Goal: Information Seeking & Learning: Learn about a topic

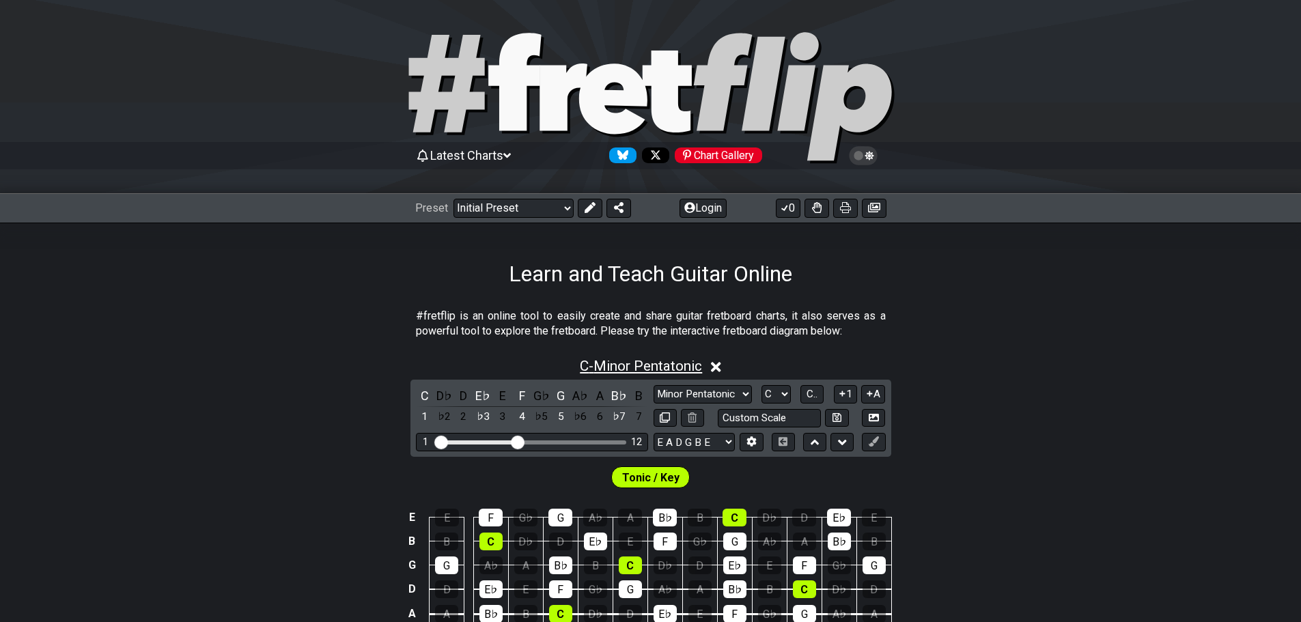
click at [654, 374] on span "C - Minor Pentatonic" at bounding box center [641, 366] width 122 height 16
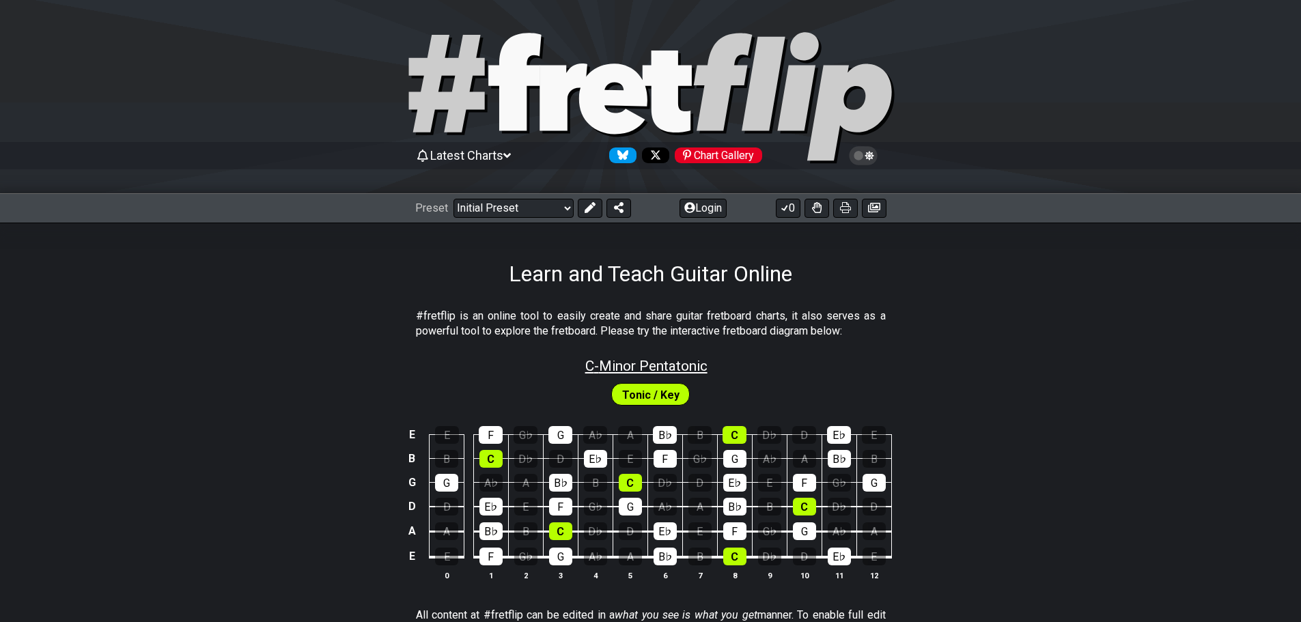
click at [633, 374] on span "C - Minor Pentatonic" at bounding box center [646, 366] width 122 height 16
select select "C"
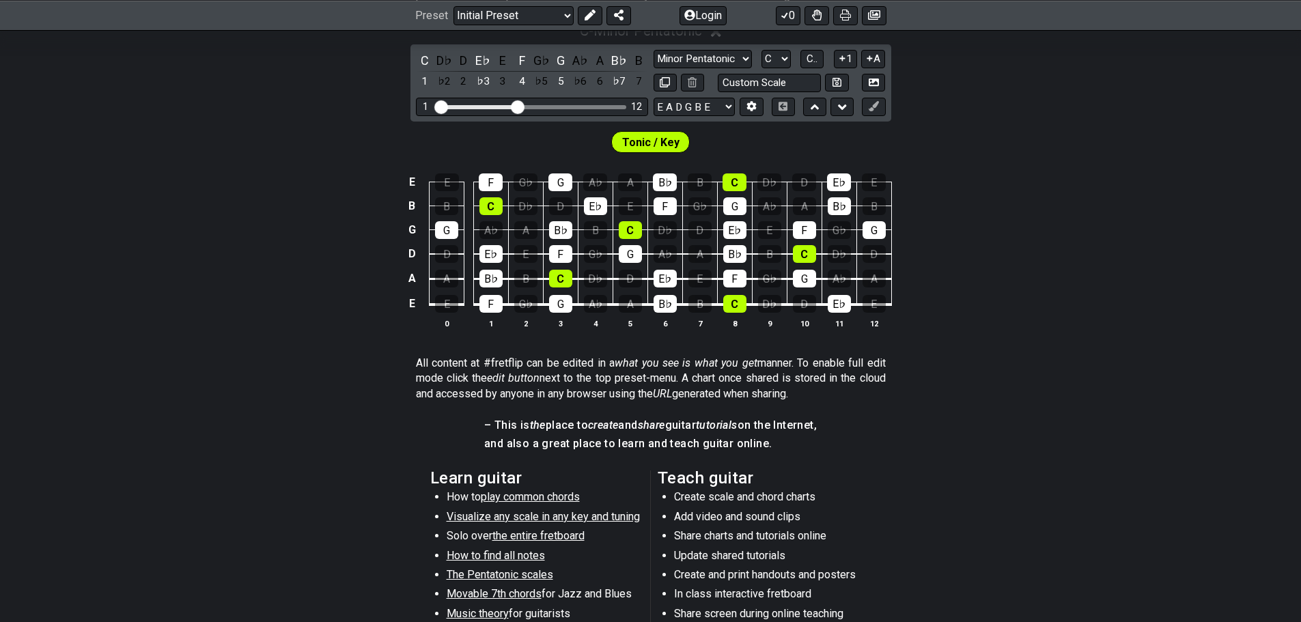
scroll to position [341, 0]
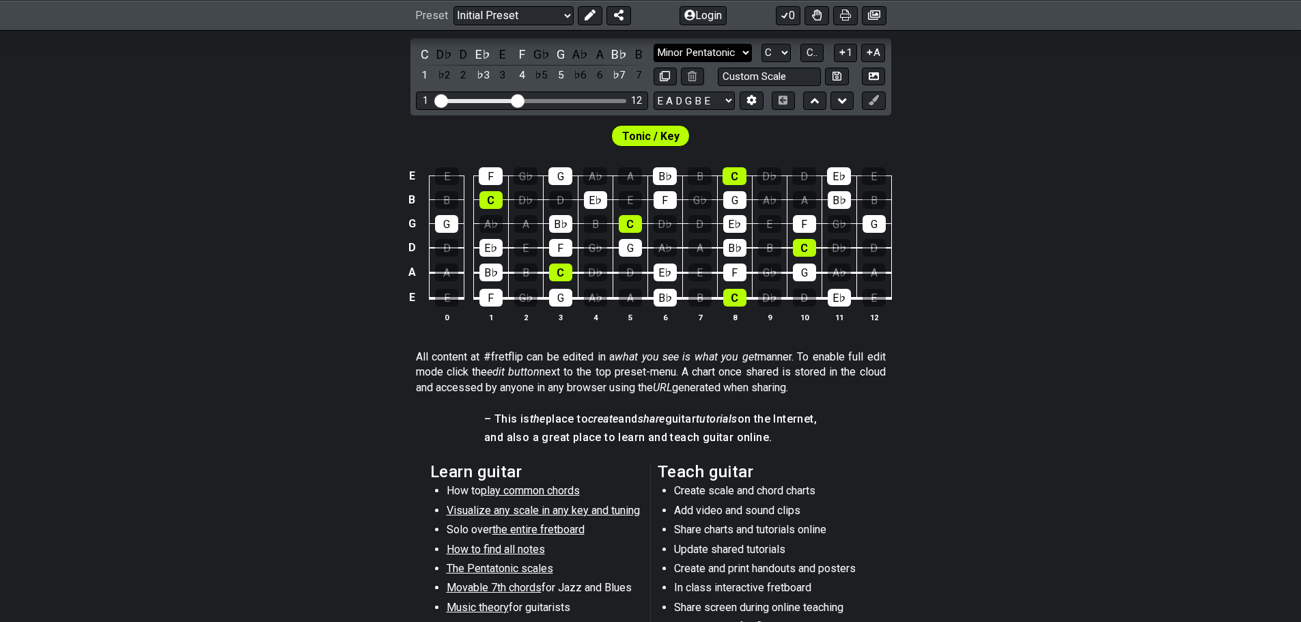
click at [752, 62] on select "Minor Pentatonic Click to edit Minor Pentatonic Major Pentatonic Minor Blues Ma…" at bounding box center [703, 53] width 98 height 18
select select "Major / [PERSON_NAME]"
click at [654, 62] on select "Minor Pentatonic Click to edit Minor Pentatonic Major Pentatonic Minor Blues Ma…" at bounding box center [703, 53] width 98 height 18
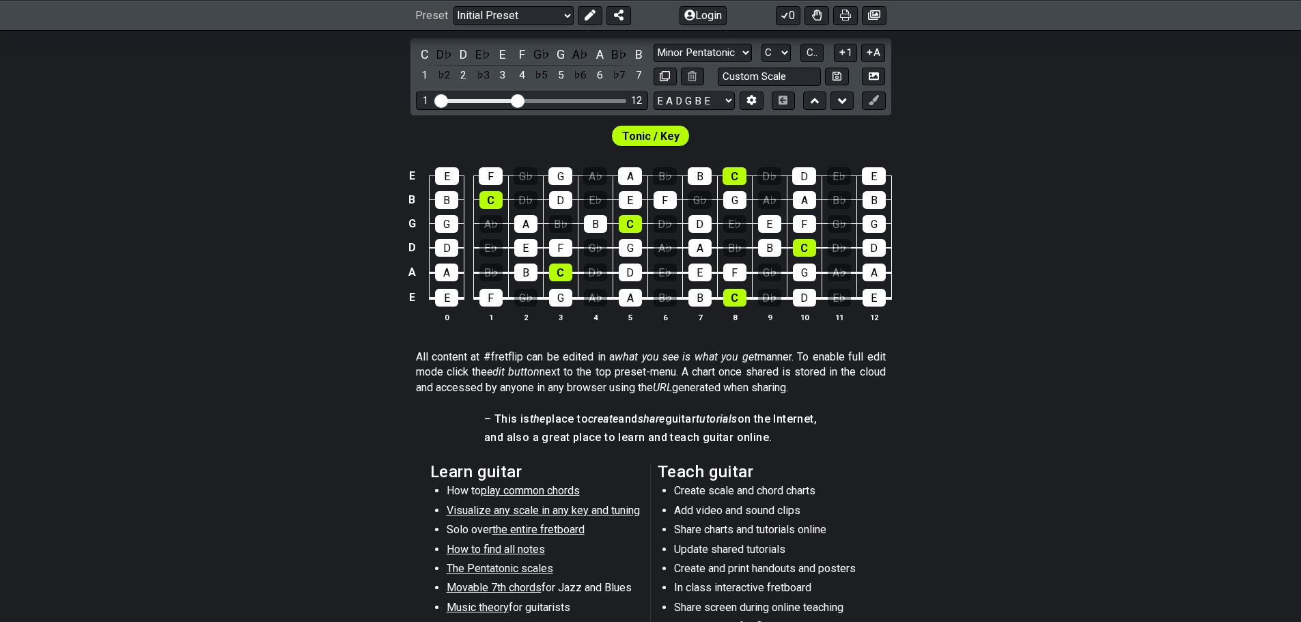
click at [653, 146] on span "Tonic / Key" at bounding box center [650, 136] width 57 height 20
click at [611, 147] on div "Tonic / Key" at bounding box center [650, 136] width 79 height 22
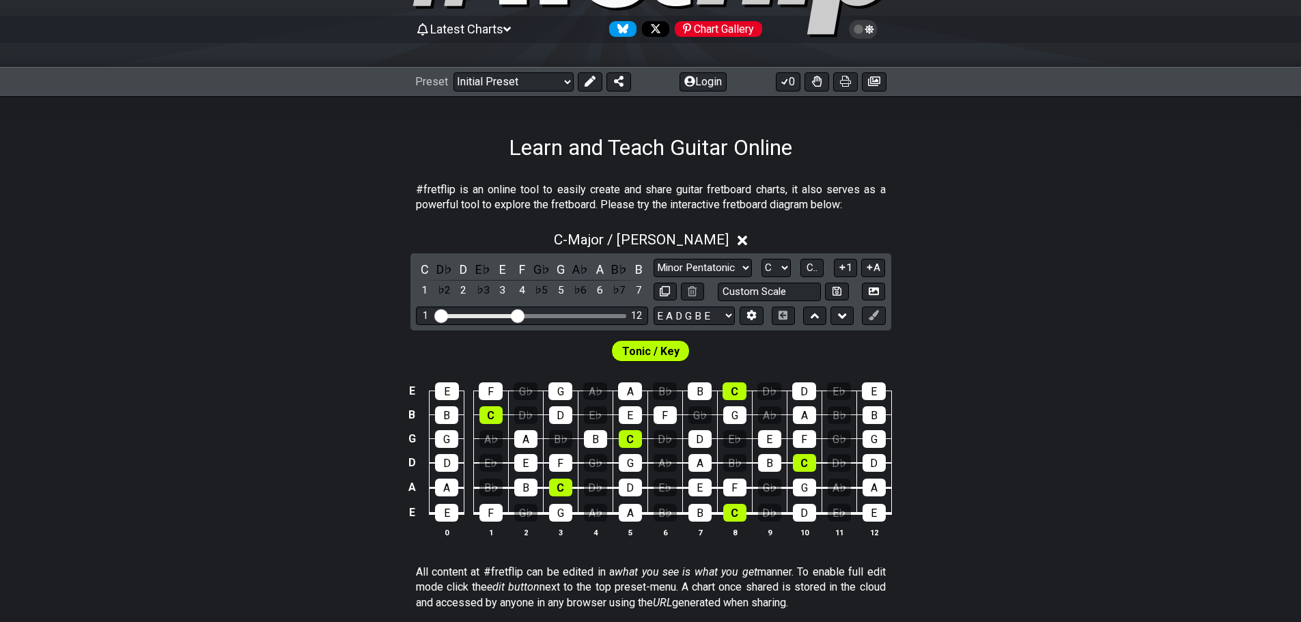
scroll to position [68, 0]
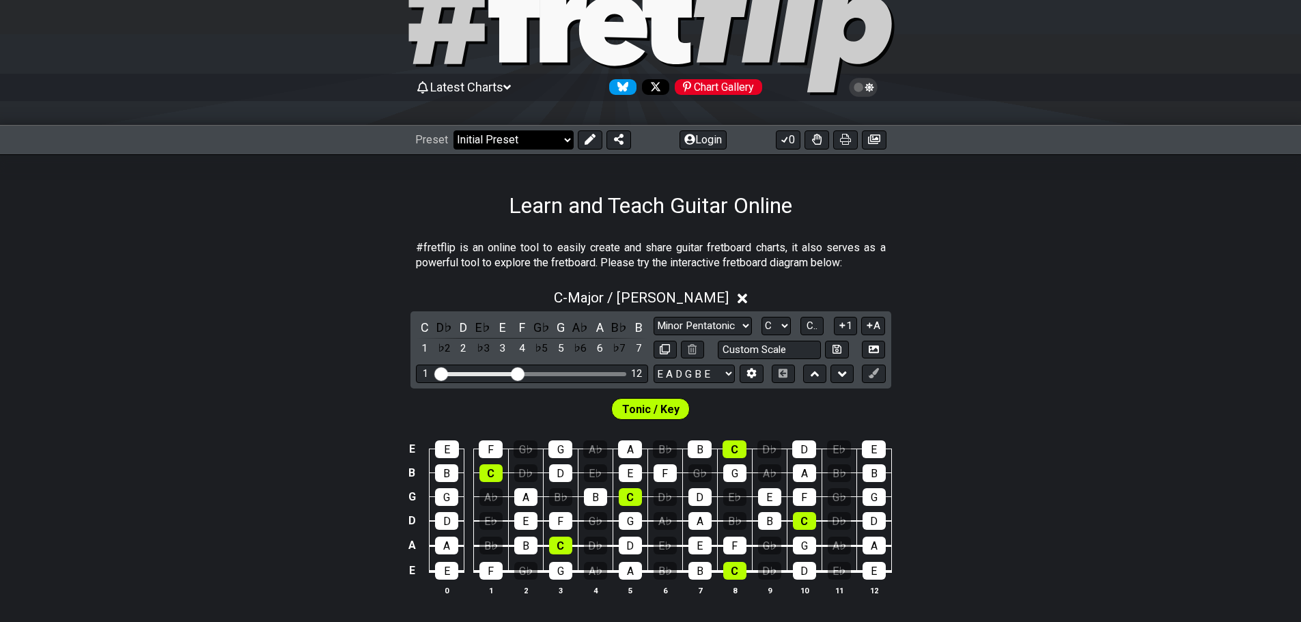
click at [574, 150] on select "Welcome to #fretflip! Initial Preset Custom Preset Minor Pentatonic Major Penta…" at bounding box center [513, 139] width 120 height 19
click at [460, 145] on select "Welcome to #fretflip! Initial Preset Custom Preset Minor Pentatonic Major Penta…" at bounding box center [513, 139] width 120 height 19
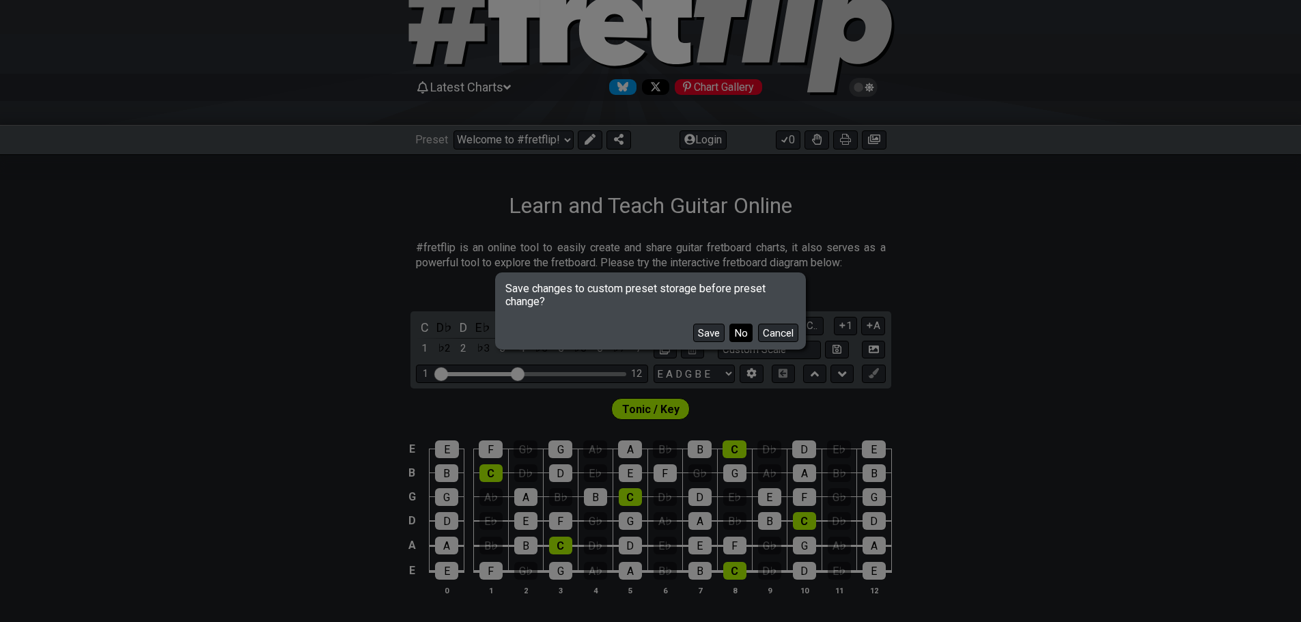
click at [753, 340] on button "No" at bounding box center [740, 333] width 23 height 18
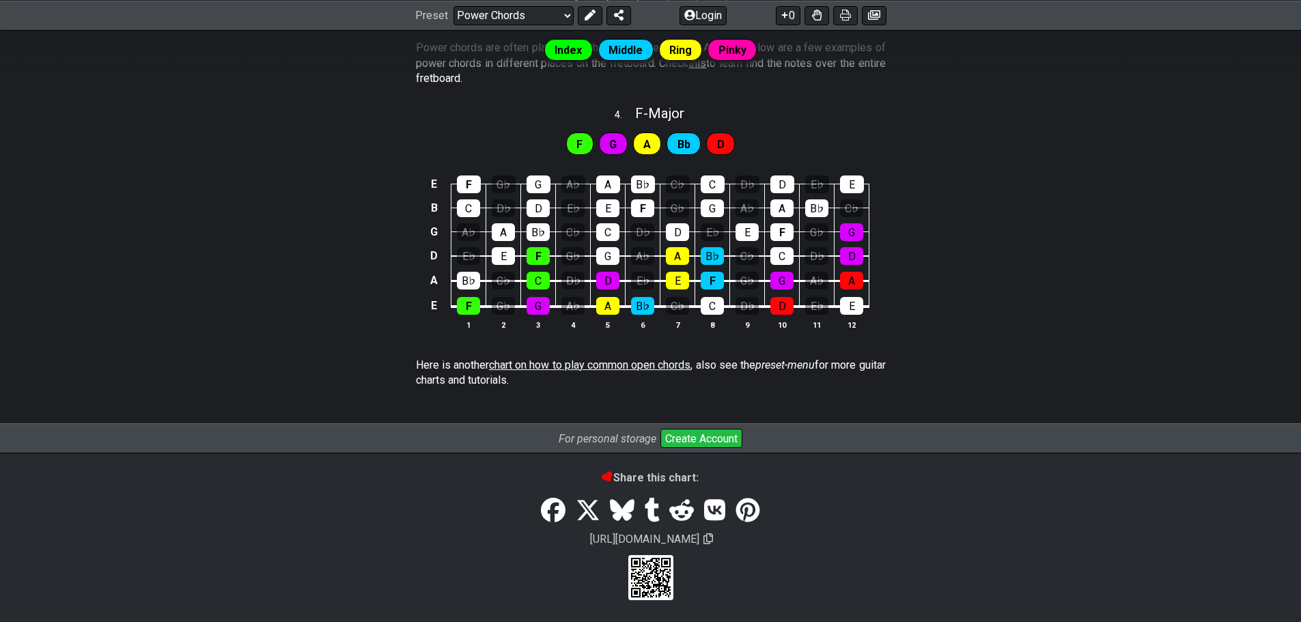
scroll to position [1229, 0]
drag, startPoint x: 602, startPoint y: 308, endPoint x: 88, endPoint y: 333, distance: 514.8
click at [41, 352] on section "Here is another chart on how to play common open chords , also see the preset-m…" at bounding box center [650, 375] width 1301 height 47
drag, startPoint x: 577, startPoint y: 313, endPoint x: 211, endPoint y: 314, distance: 366.0
click at [186, 352] on section "Here is another chart on how to play common open chords , also see the preset-m…" at bounding box center [650, 375] width 1301 height 47
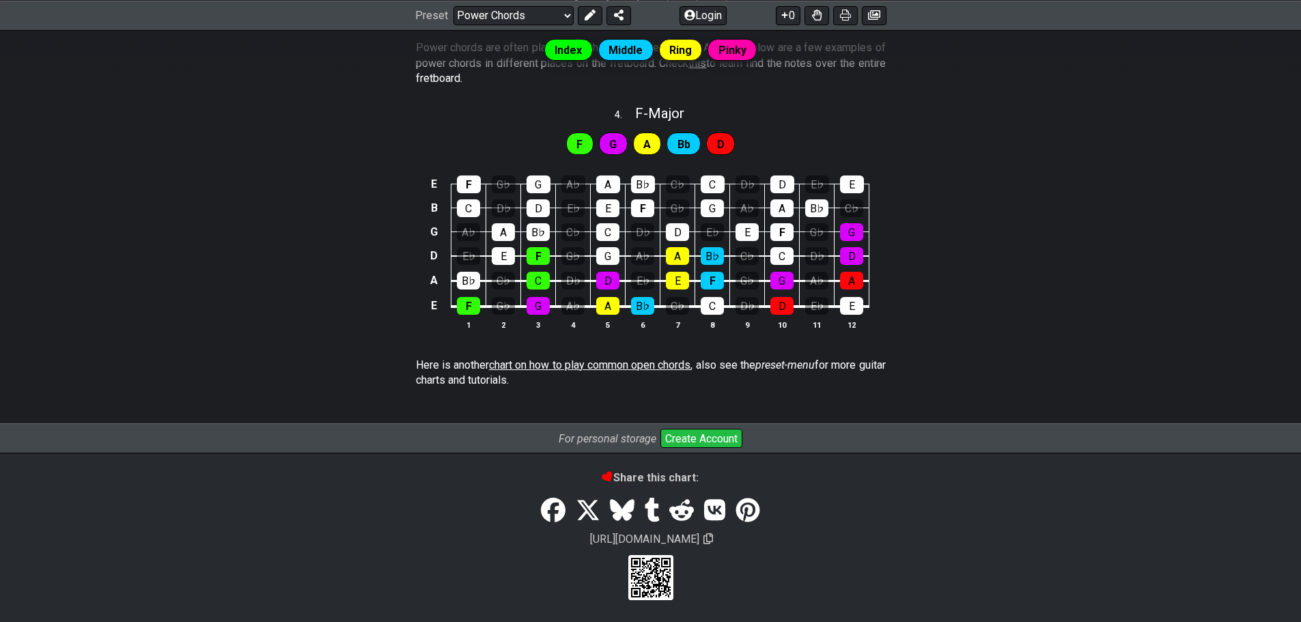
click at [526, 359] on span "chart on how to play common open chords" at bounding box center [590, 365] width 202 height 13
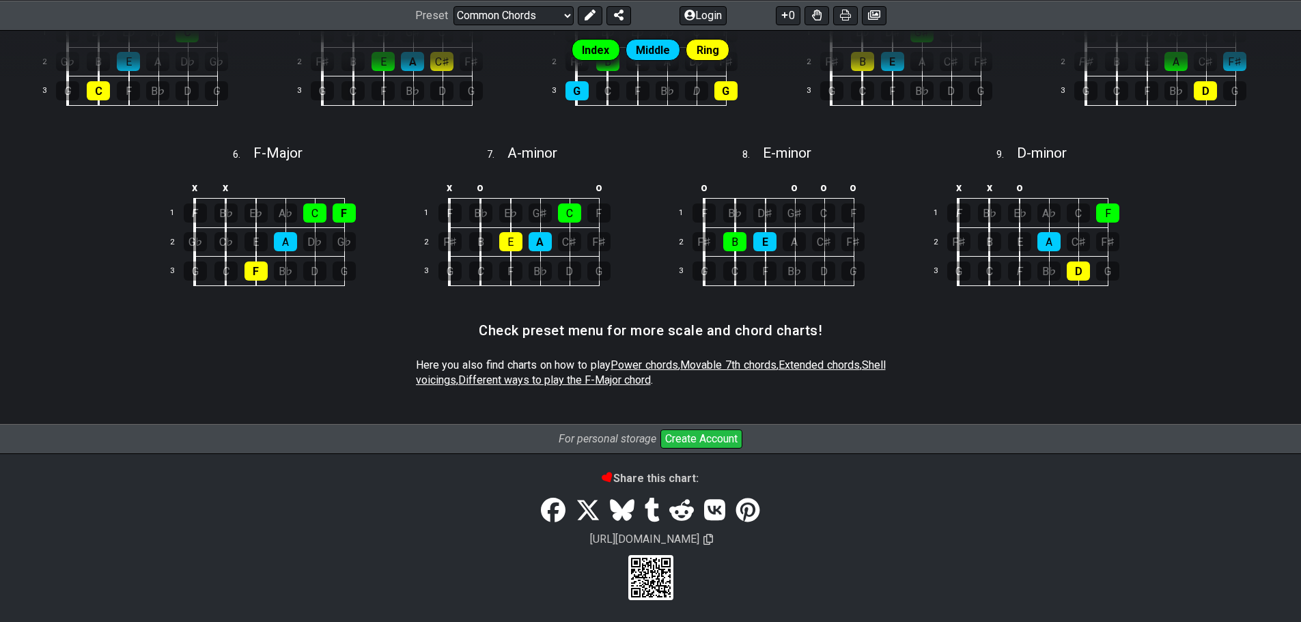
scroll to position [948, 0]
click at [663, 359] on span "Power chords" at bounding box center [645, 365] width 68 height 13
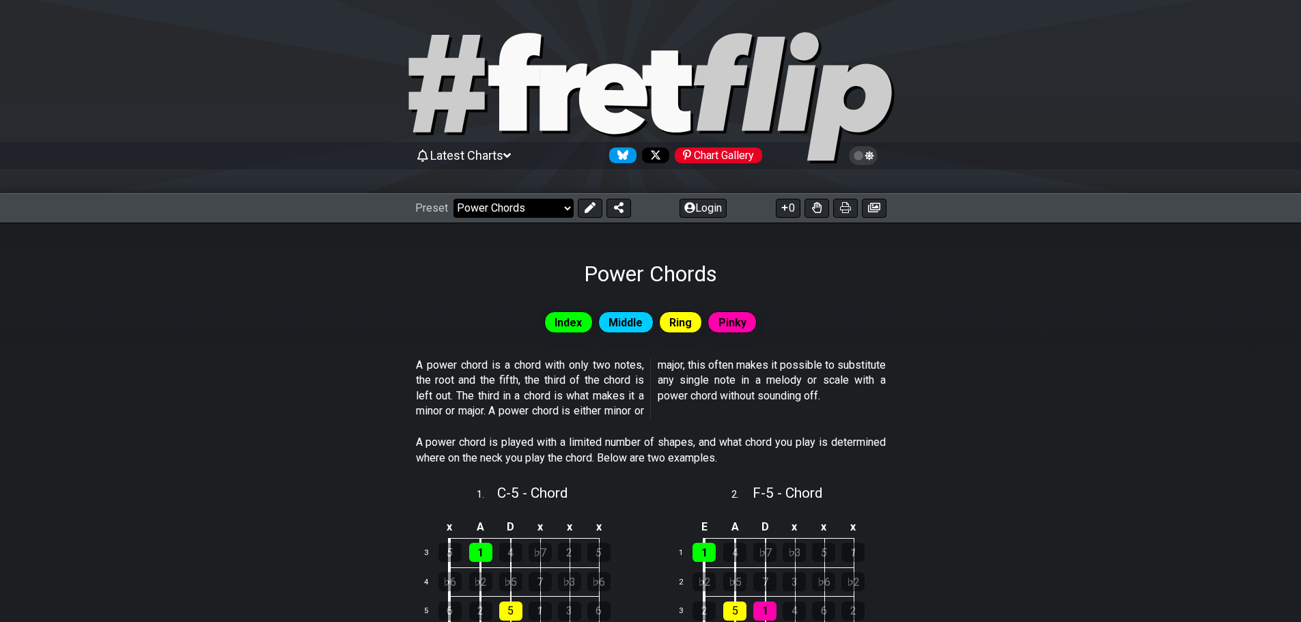
click at [574, 218] on select "Welcome to #fretflip! Initial Preset Custom Preset Minor Pentatonic Major Penta…" at bounding box center [513, 208] width 120 height 19
click at [460, 214] on select "Welcome to #fretflip! Initial Preset Custom Preset Minor Pentatonic Major Penta…" at bounding box center [513, 208] width 120 height 19
select select "/welcome"
select select "C"
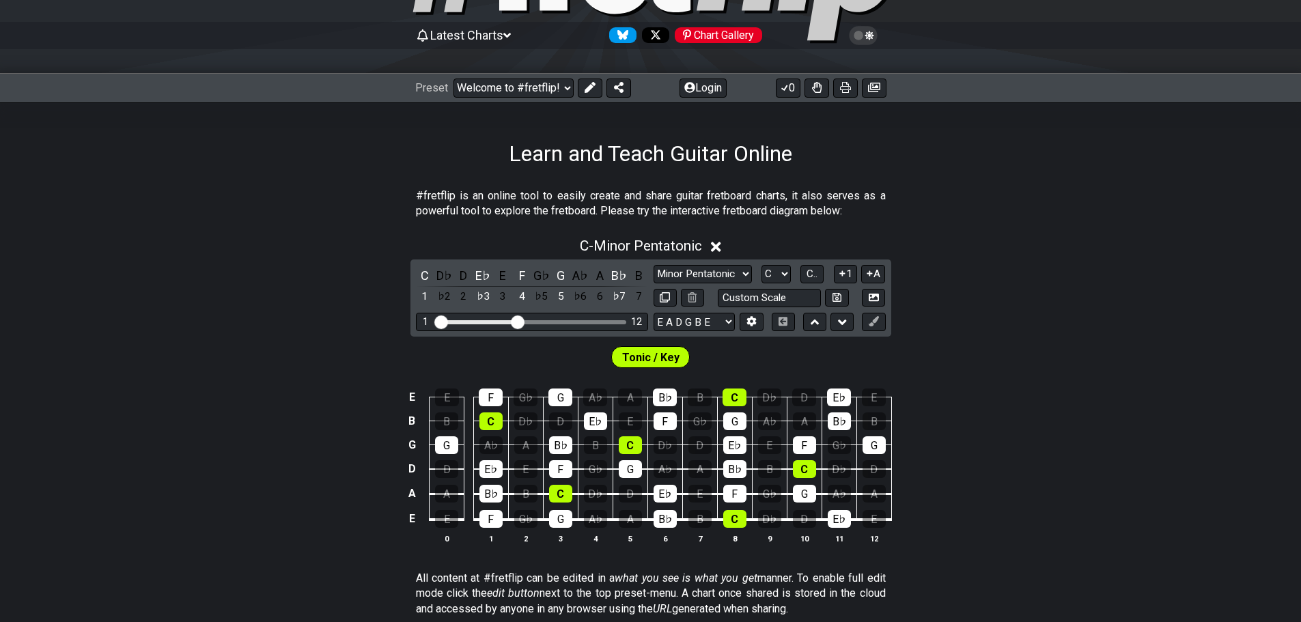
scroll to position [137, 0]
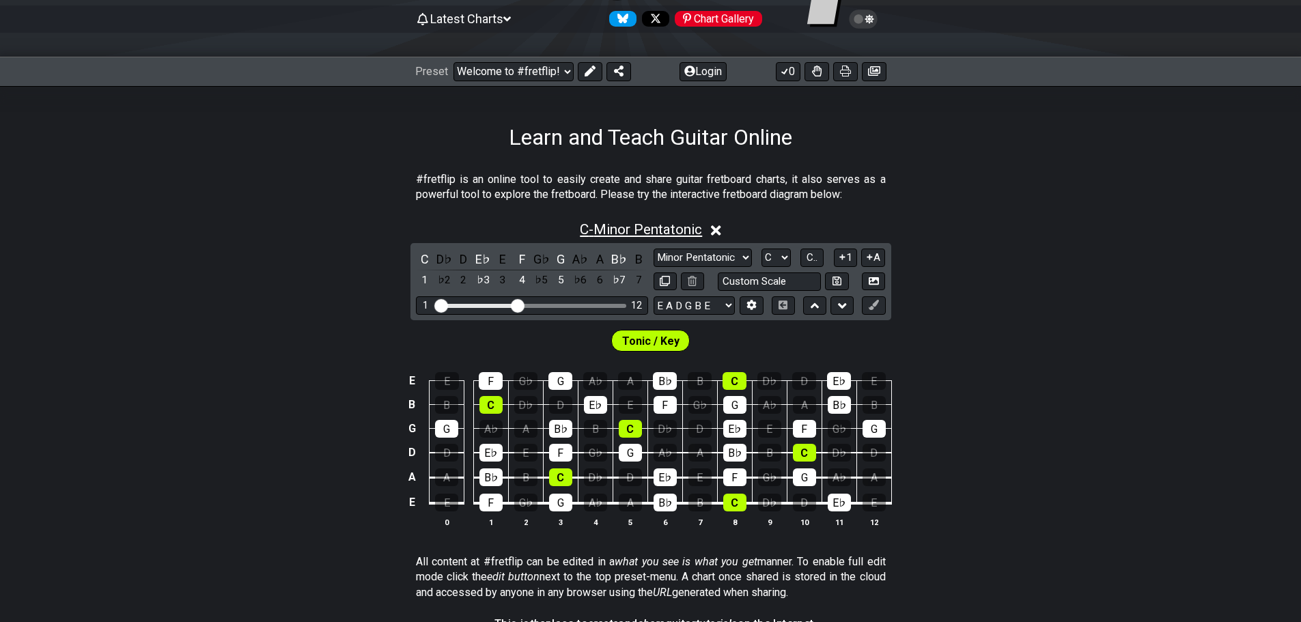
click at [652, 238] on span "C - Minor Pentatonic" at bounding box center [641, 229] width 122 height 16
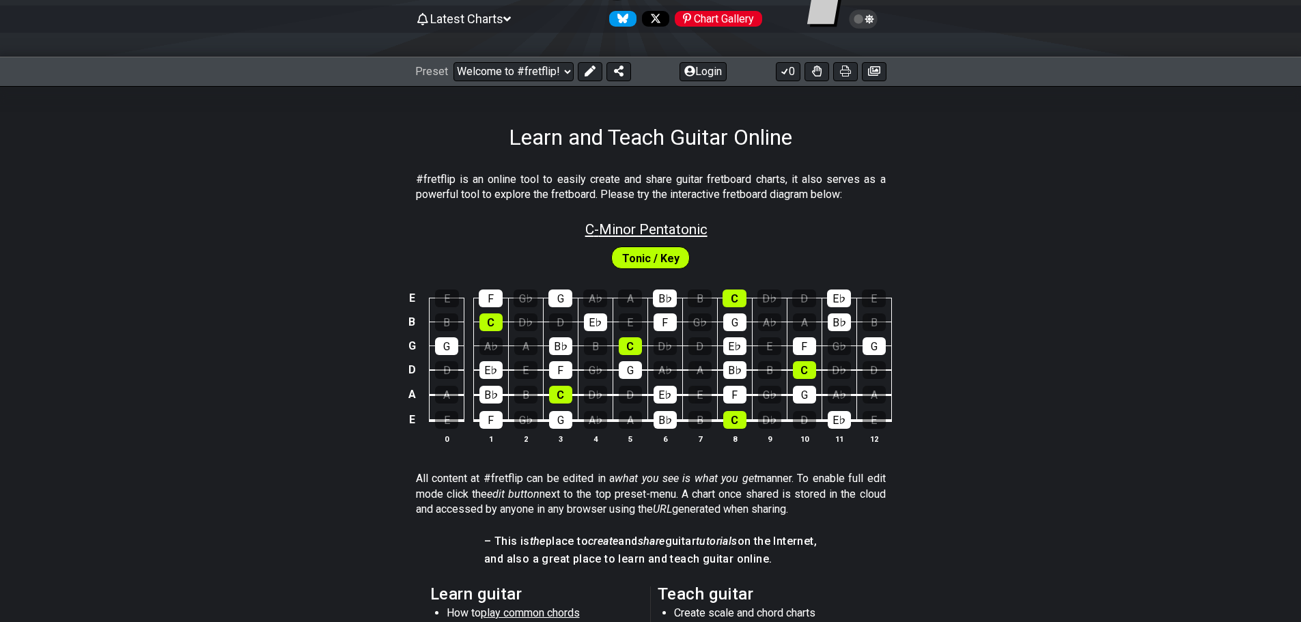
click at [644, 238] on span "C - Minor Pentatonic" at bounding box center [646, 229] width 122 height 16
select select "C"
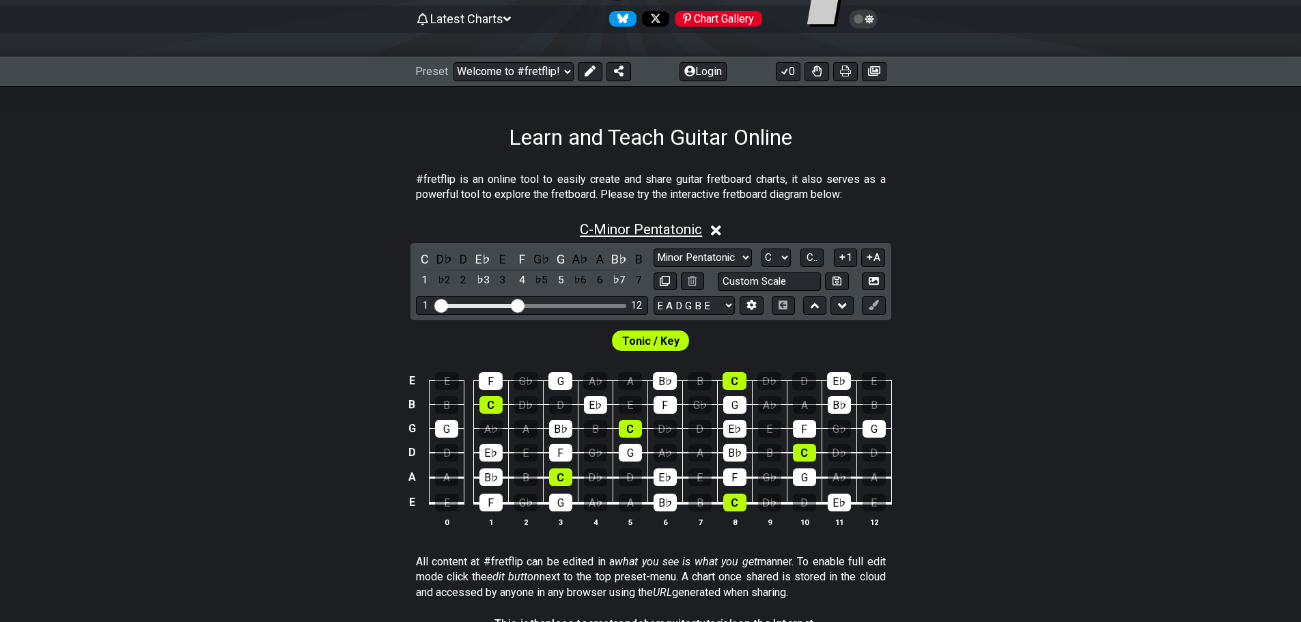
click at [644, 238] on span "C - Minor Pentatonic" at bounding box center [641, 229] width 122 height 16
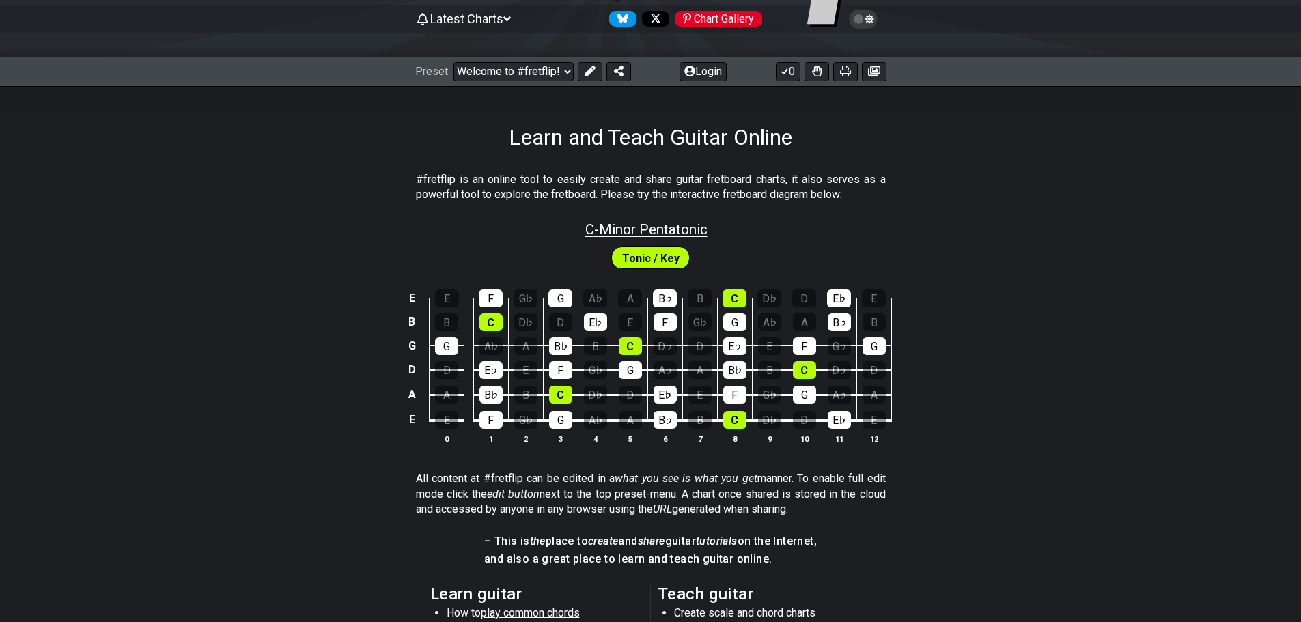
click at [644, 238] on span "C - Minor Pentatonic" at bounding box center [646, 229] width 122 height 16
select select "C"
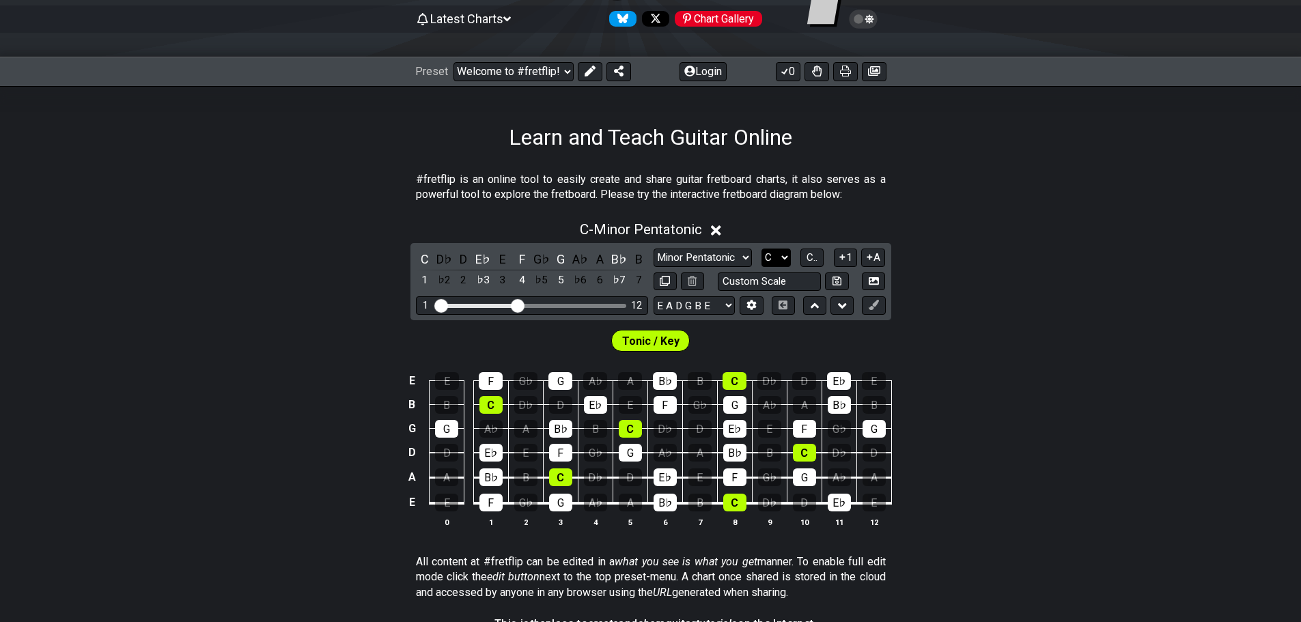
click at [791, 267] on select "A♭ A A♯ B♭ B C C♯ D♭ D D♯ E♭ E F F♯ G♭ G G♯" at bounding box center [775, 258] width 29 height 18
click at [817, 264] on span "C.." at bounding box center [812, 257] width 11 height 12
click at [820, 264] on span "1..7" at bounding box center [812, 257] width 16 height 12
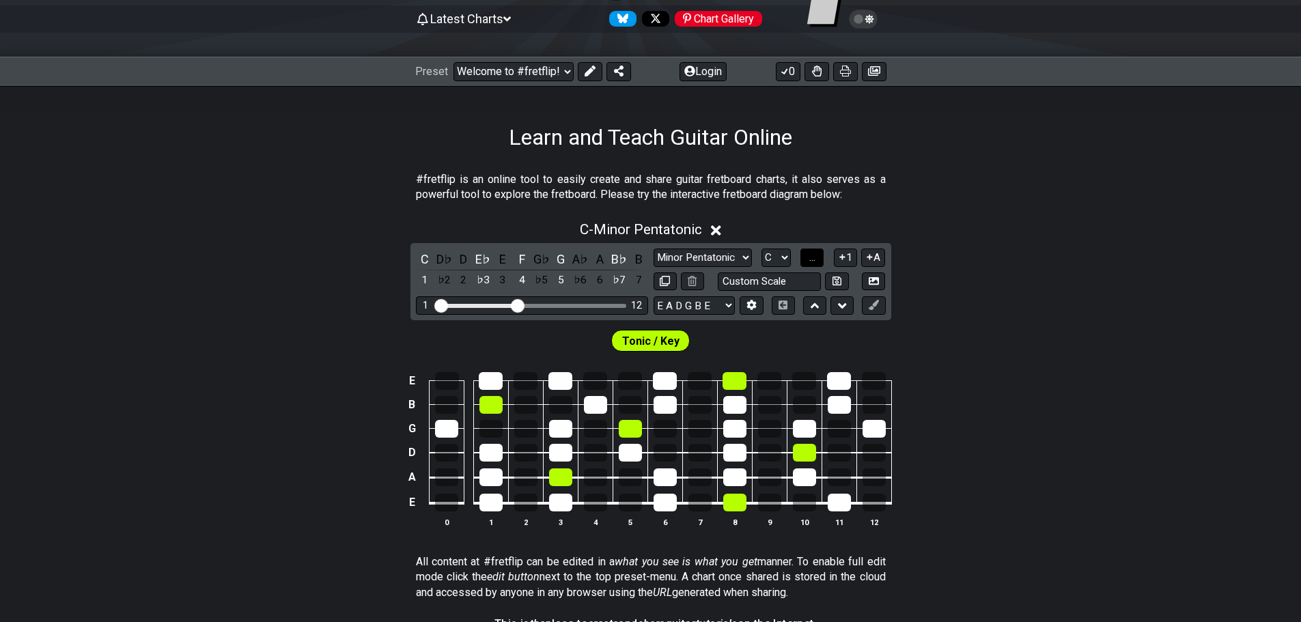
click at [815, 264] on span "..." at bounding box center [812, 257] width 6 height 12
click at [817, 264] on span "C.." at bounding box center [812, 257] width 11 height 12
click at [820, 264] on span "1..7" at bounding box center [812, 257] width 16 height 12
click at [815, 264] on span "..." at bounding box center [812, 257] width 6 height 12
click at [817, 264] on span "C.." at bounding box center [812, 257] width 11 height 12
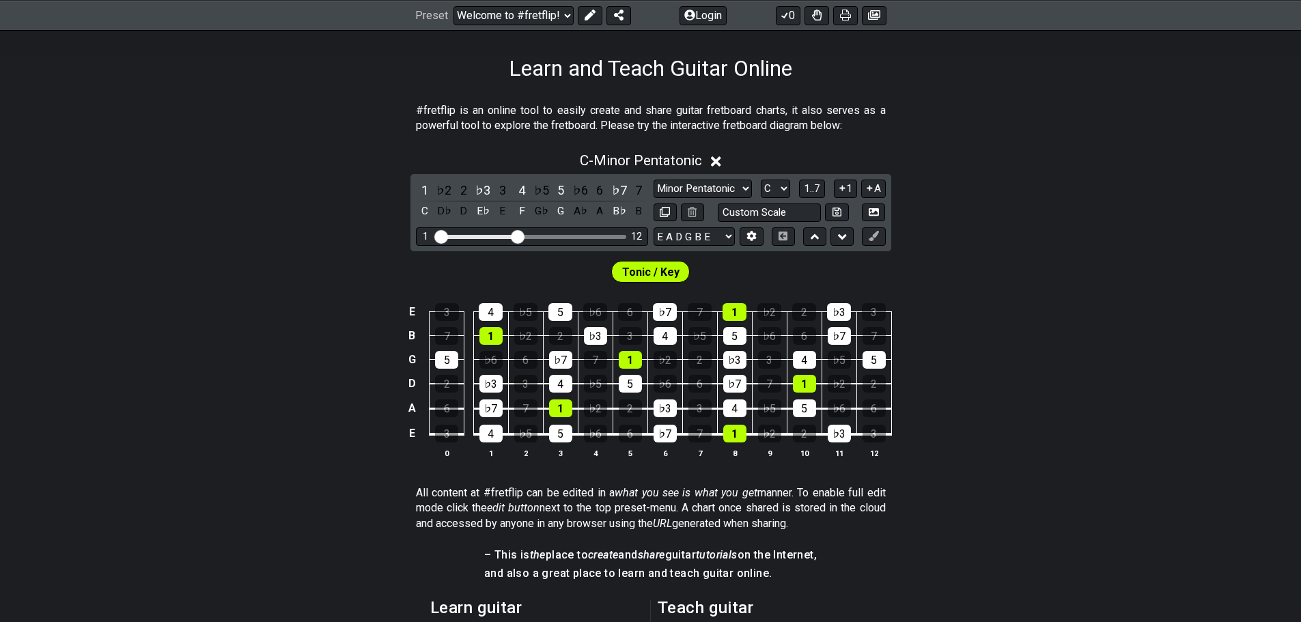
scroll to position [205, 0]
click at [752, 199] on select "Minor Pentatonic Click to edit Minor Pentatonic Major Pentatonic Minor Blues Ma…" at bounding box center [703, 189] width 98 height 18
click at [654, 199] on select "Minor Pentatonic Click to edit Minor Pentatonic Major Pentatonic Minor Blues Ma…" at bounding box center [703, 189] width 98 height 18
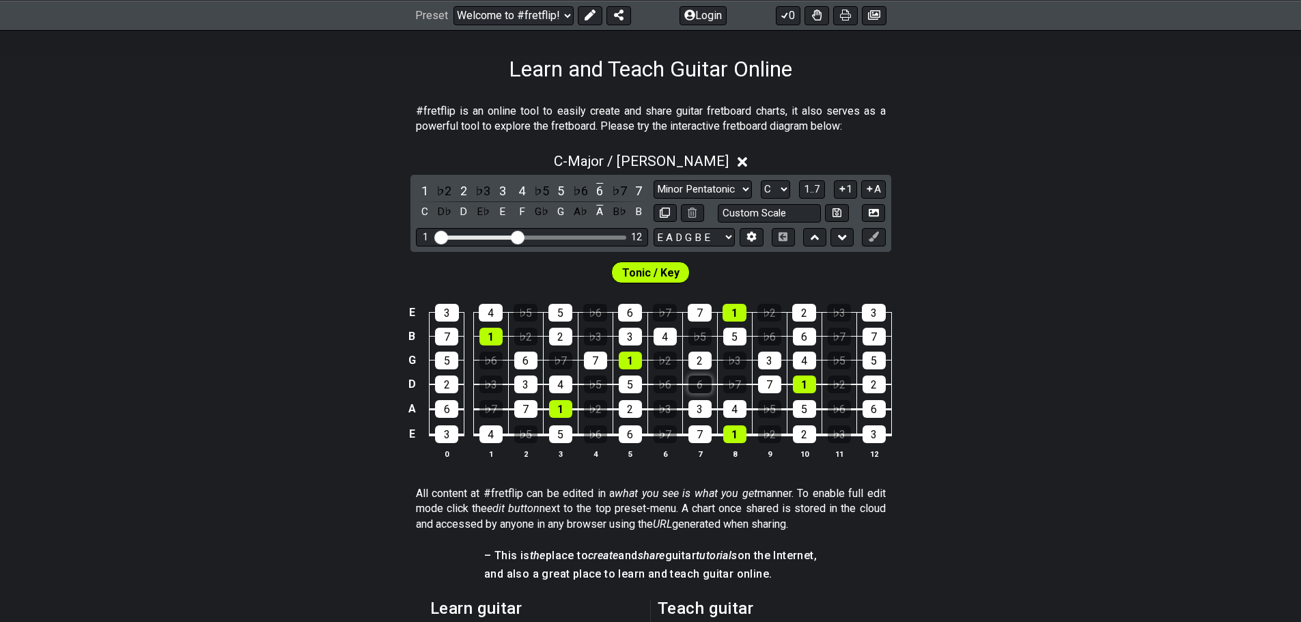
click at [708, 393] on div "6" at bounding box center [699, 385] width 23 height 18
drag, startPoint x: 488, startPoint y: 315, endPoint x: 570, endPoint y: 316, distance: 82.0
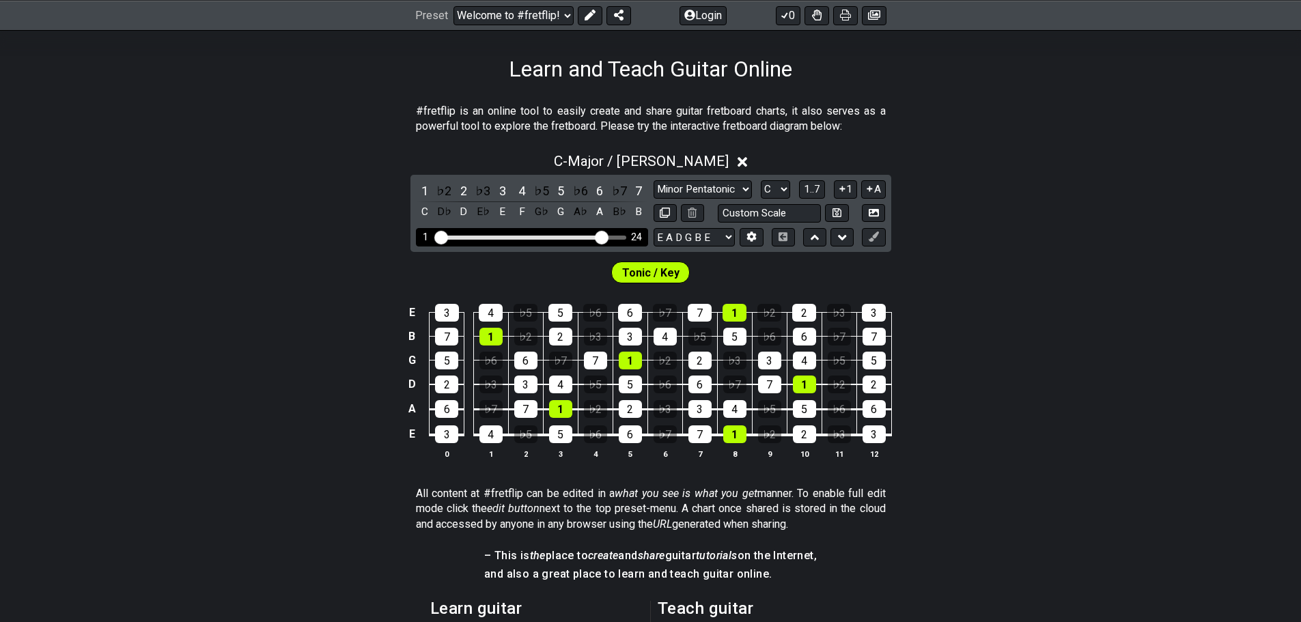
click at [570, 236] on input "Visible fret range" at bounding box center [532, 236] width 194 height 0
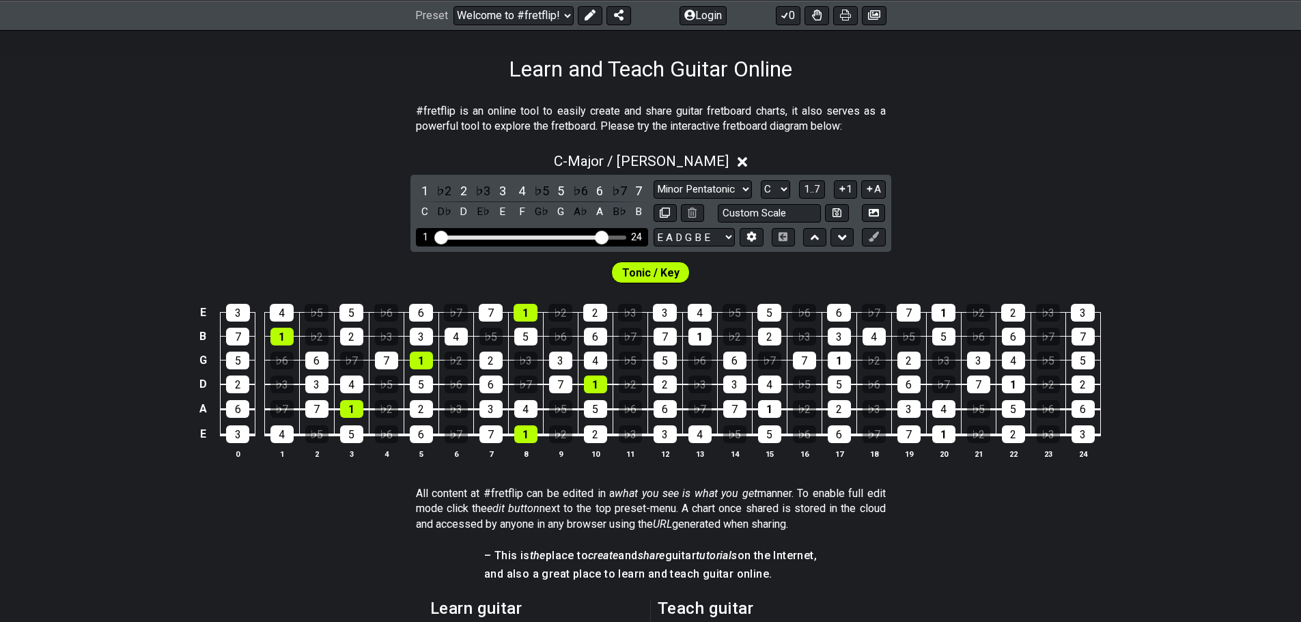
drag, startPoint x: 413, startPoint y: 315, endPoint x: 378, endPoint y: 318, distance: 35.6
click at [435, 236] on input "Visible fret range" at bounding box center [532, 236] width 194 height 0
click at [757, 242] on icon at bounding box center [752, 237] width 10 height 10
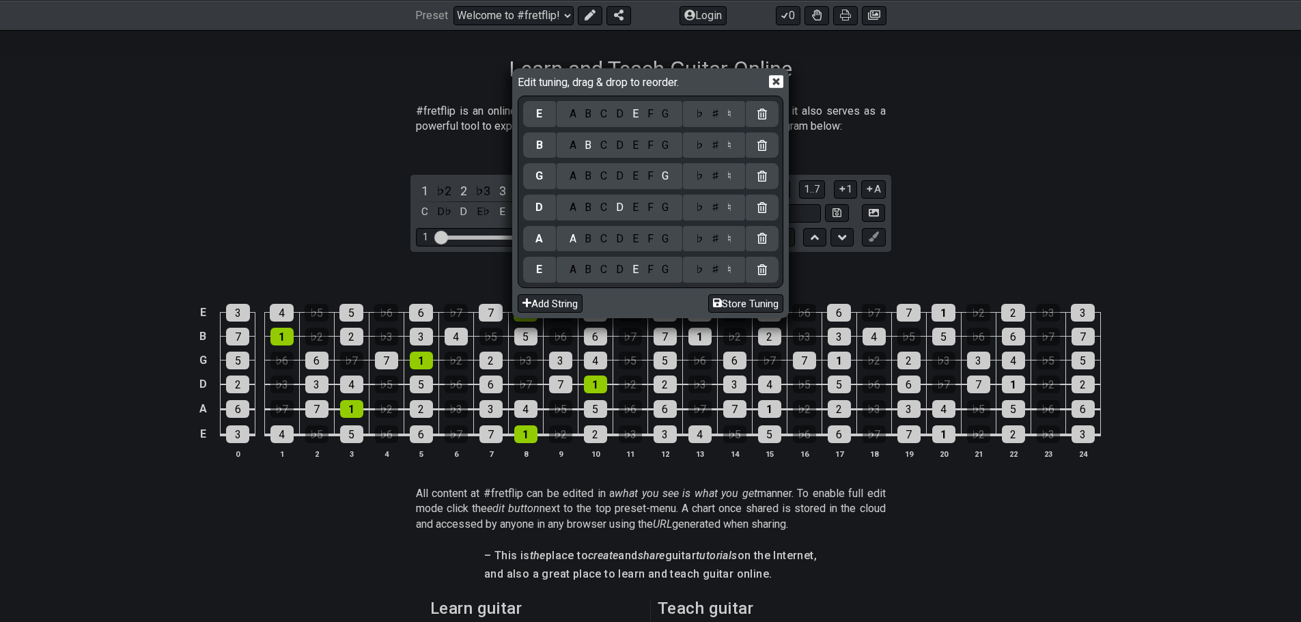
click at [783, 84] on icon at bounding box center [776, 81] width 14 height 13
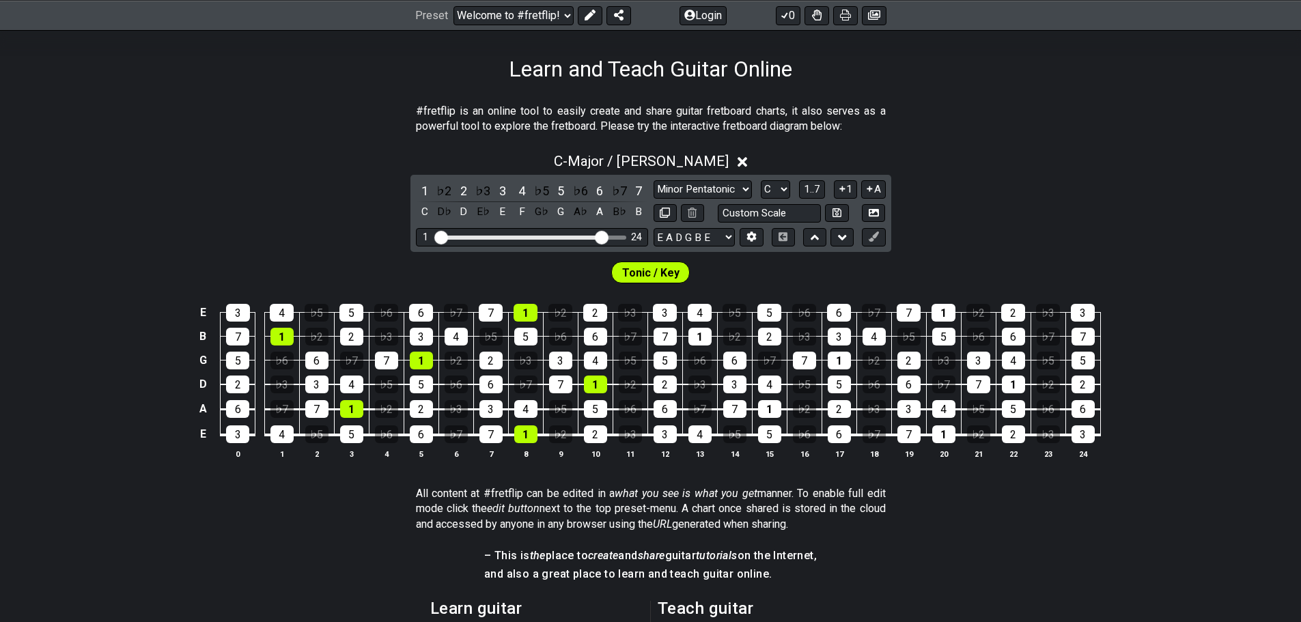
scroll to position [273, 0]
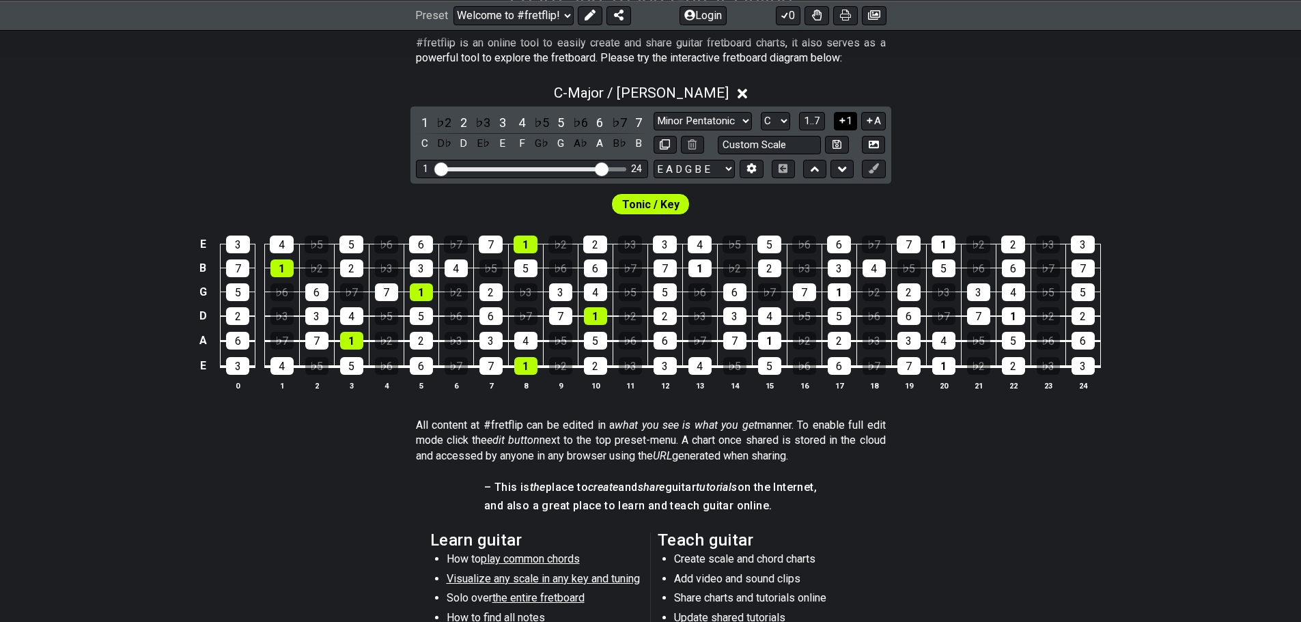
click at [849, 126] on icon at bounding box center [842, 120] width 13 height 10
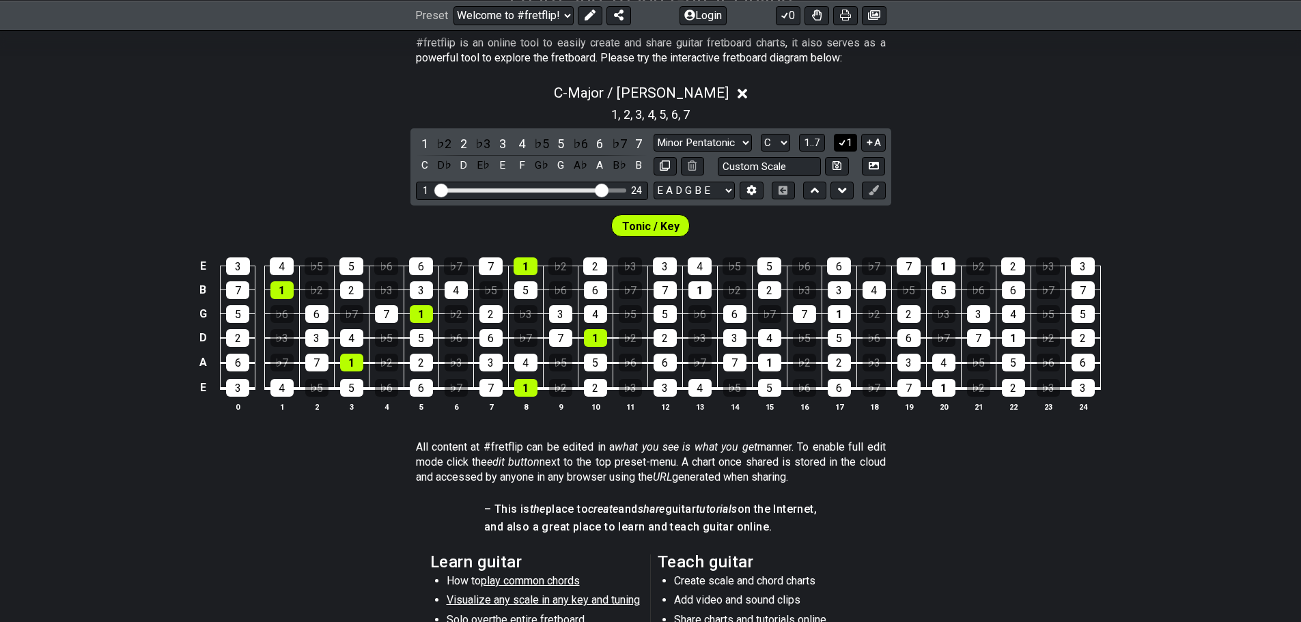
click at [849, 148] on icon at bounding box center [842, 142] width 13 height 10
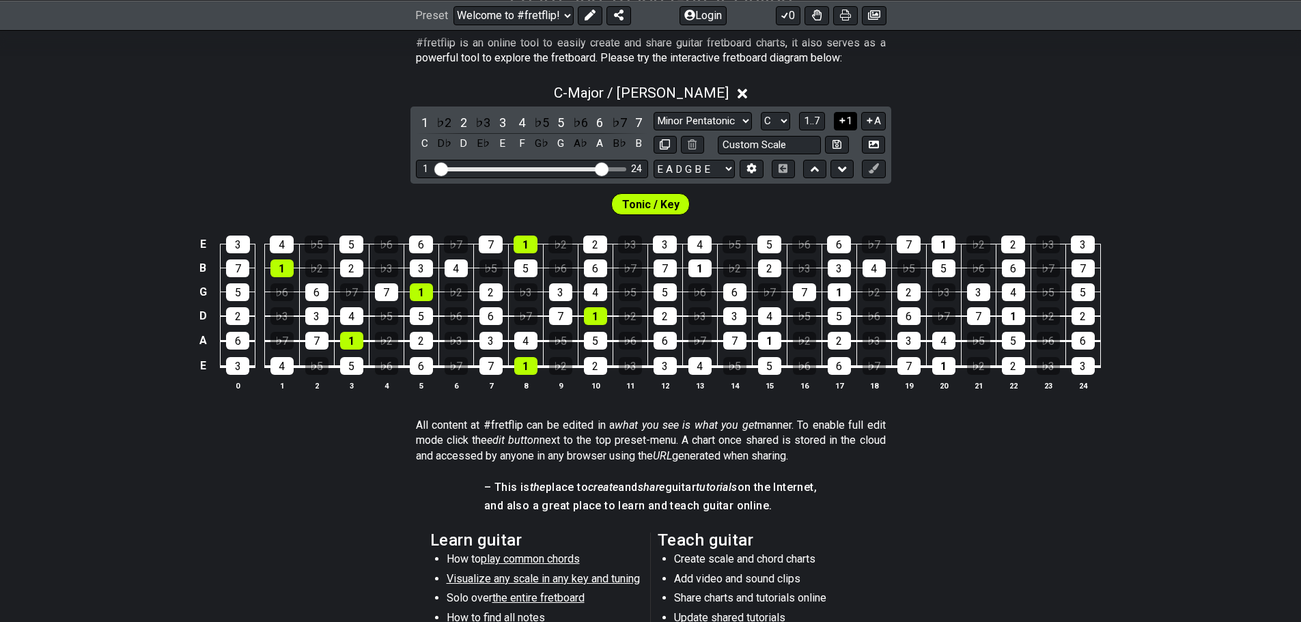
click at [845, 124] on icon at bounding box center [841, 120] width 5 height 5
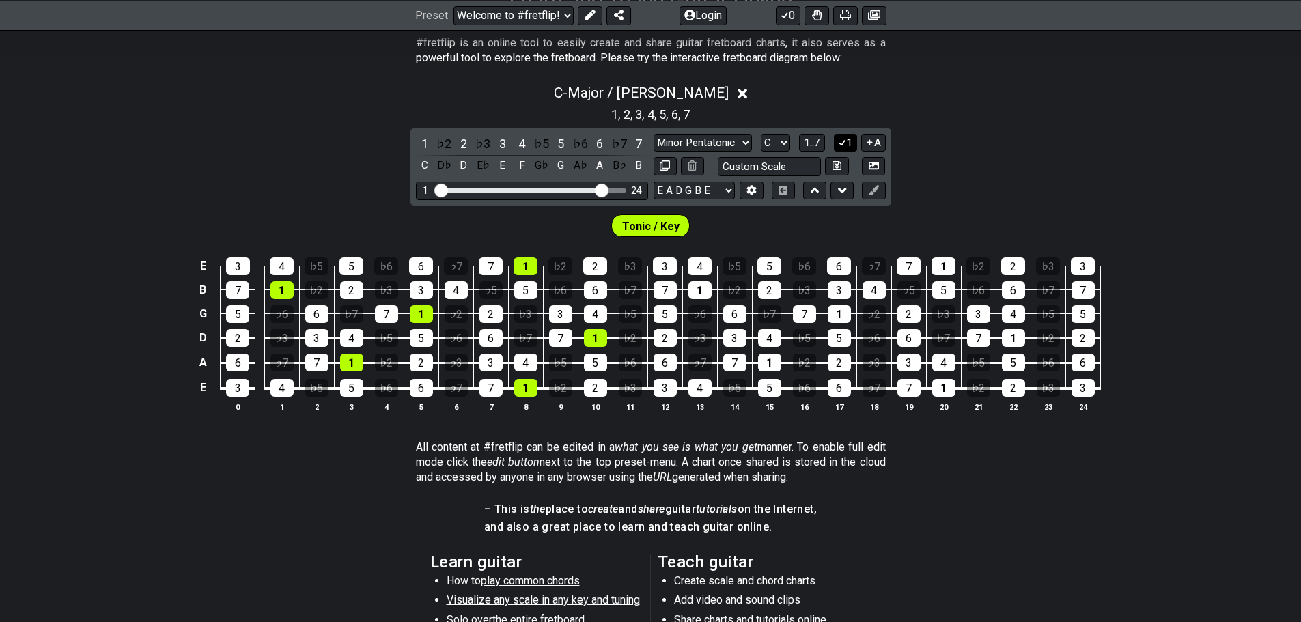
click at [849, 148] on icon at bounding box center [842, 142] width 13 height 10
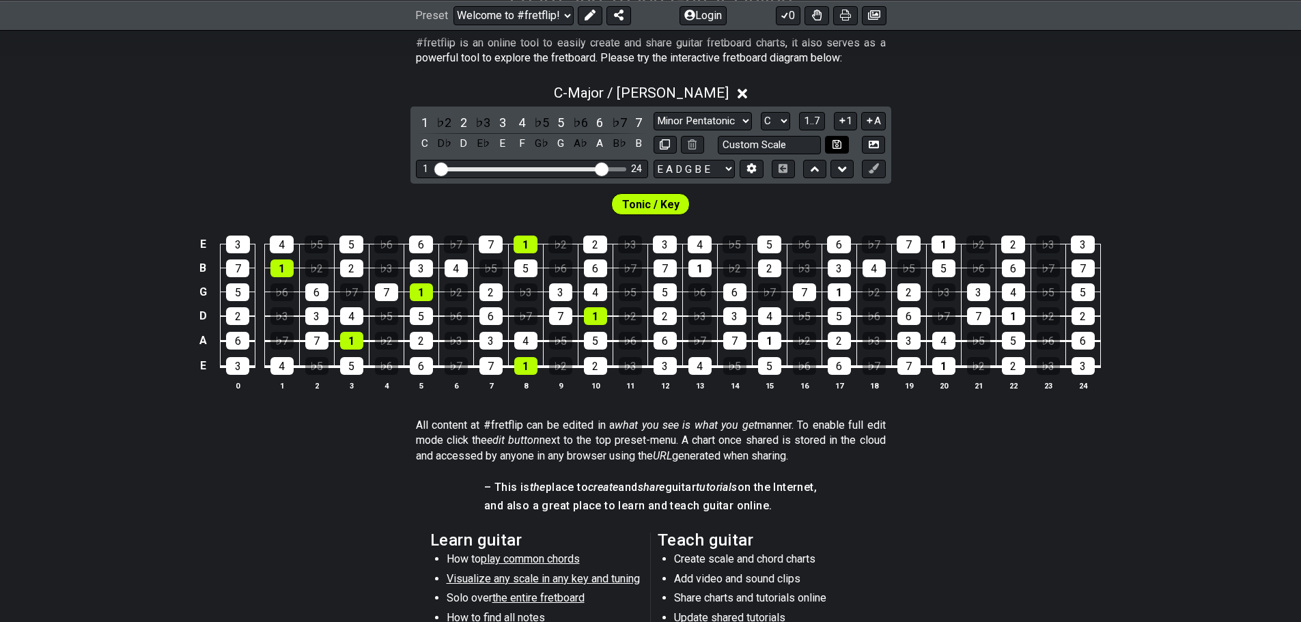
click at [848, 154] on button at bounding box center [836, 145] width 23 height 18
select select "Custom Scale"
click at [848, 154] on button at bounding box center [836, 145] width 23 height 18
click at [857, 130] on button "1" at bounding box center [845, 121] width 23 height 18
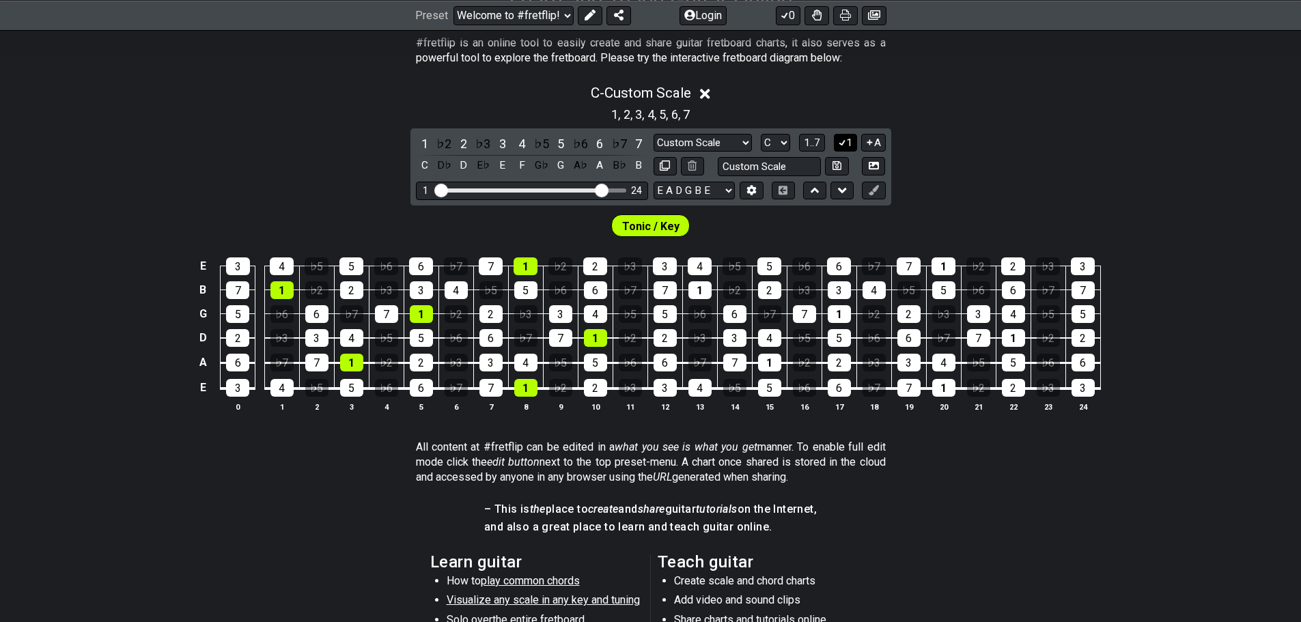
click at [849, 148] on icon at bounding box center [842, 142] width 13 height 10
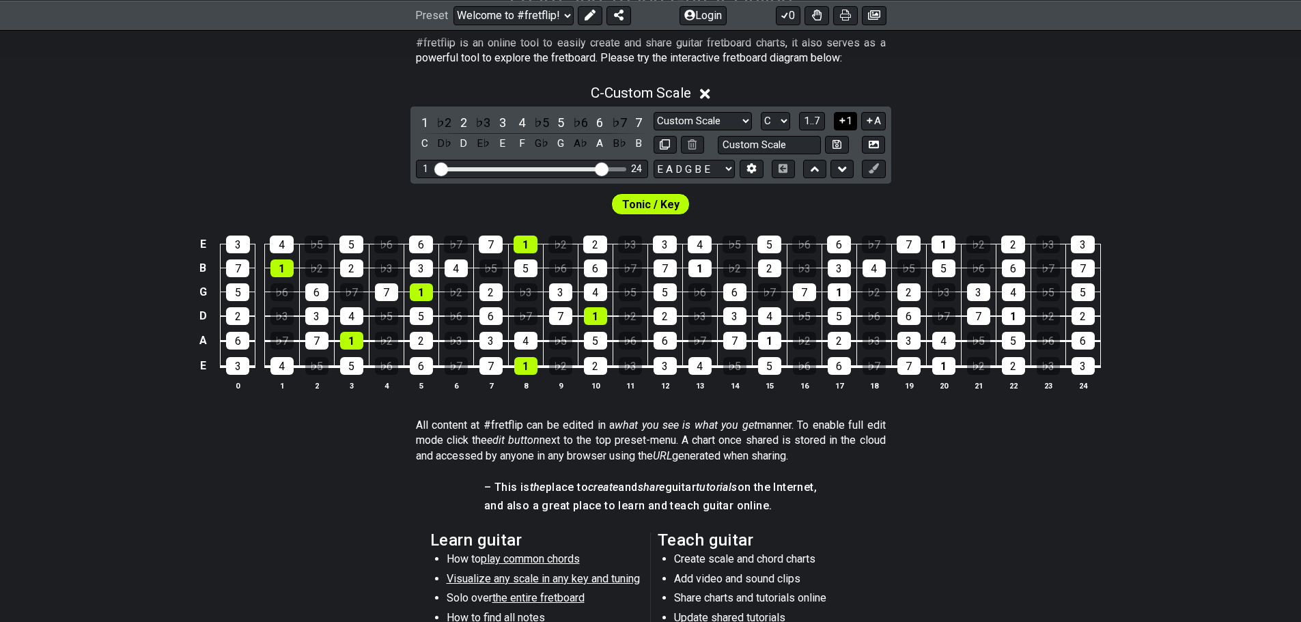
click at [857, 130] on button "1" at bounding box center [845, 121] width 23 height 18
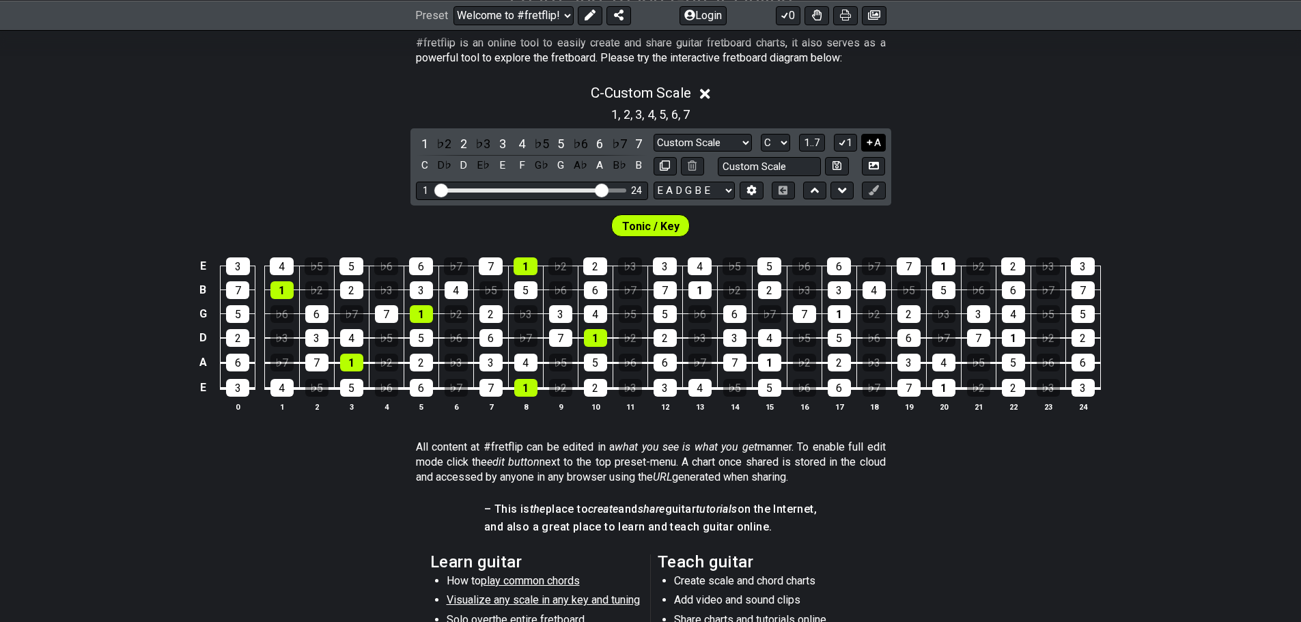
click at [873, 145] on icon at bounding box center [869, 141] width 5 height 5
click at [873, 146] on icon at bounding box center [870, 143] width 8 height 6
click at [873, 145] on icon at bounding box center [869, 141] width 5 height 5
click at [752, 152] on select "Minor Pentatonic Custom Scale Minor Pentatonic Major Pentatonic Minor Blues Maj…" at bounding box center [703, 143] width 98 height 18
drag, startPoint x: 776, startPoint y: 217, endPoint x: 858, endPoint y: 219, distance: 82.7
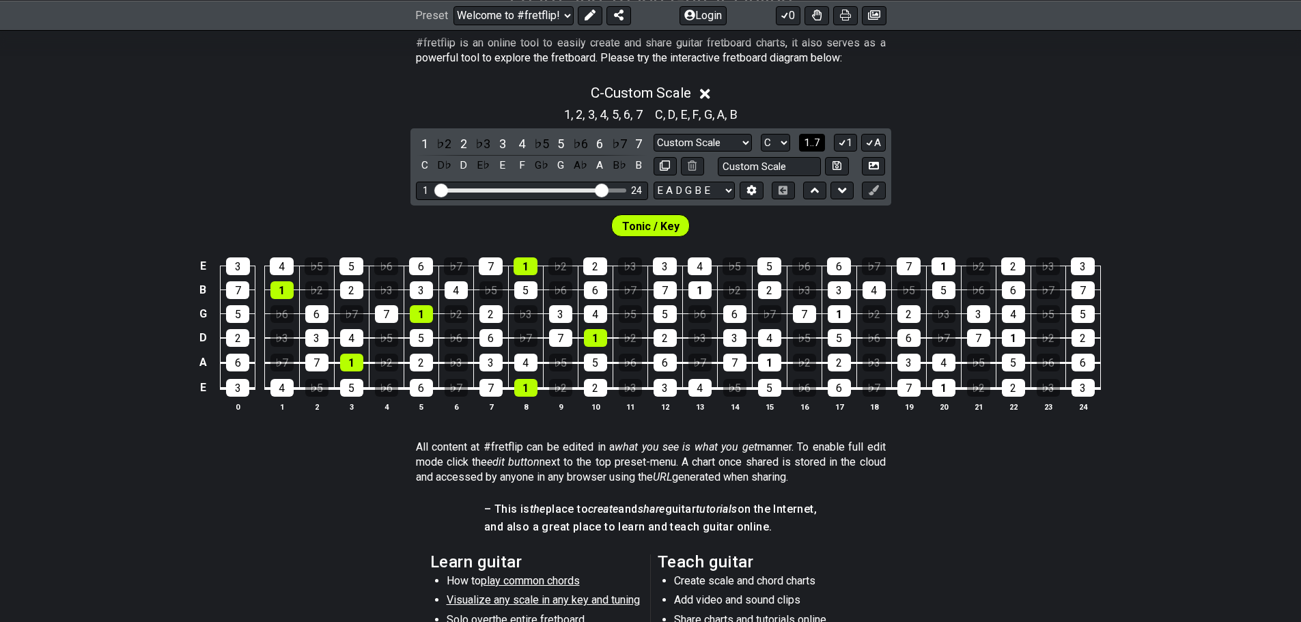
click at [752, 152] on select "Minor Pentatonic Custom Scale Minor Pentatonic Major Pentatonic Minor Blues Maj…" at bounding box center [703, 143] width 98 height 18
click at [879, 195] on icon at bounding box center [874, 190] width 10 height 10
click at [574, 20] on select "Welcome to #fretflip! Initial Preset Custom Preset Minor Pentatonic Major Penta…" at bounding box center [513, 14] width 120 height 19
click at [735, 200] on select "E A D G B E E A D G B E E A D G B E B E A D F♯ B A D G C E A D A D G B E E♭ A♭ …" at bounding box center [694, 191] width 81 height 18
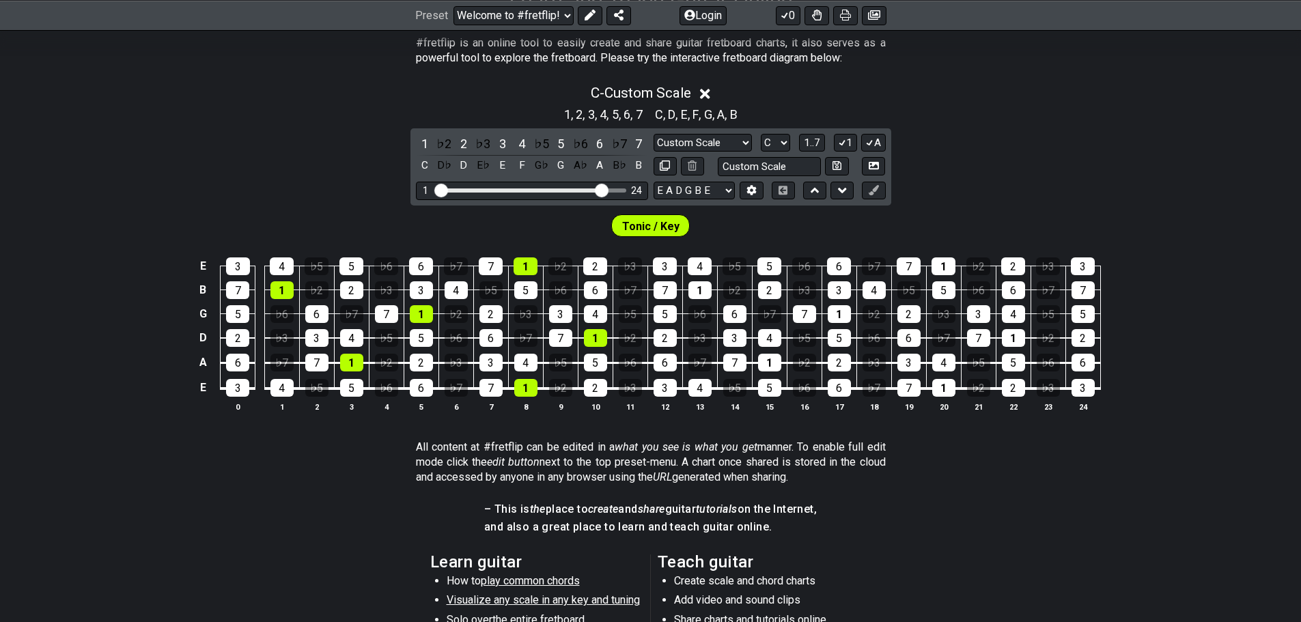
drag, startPoint x: 759, startPoint y: 315, endPoint x: 765, endPoint y: 311, distance: 7.4
click at [759, 240] on div "Tonic / Key" at bounding box center [650, 223] width 1301 height 34
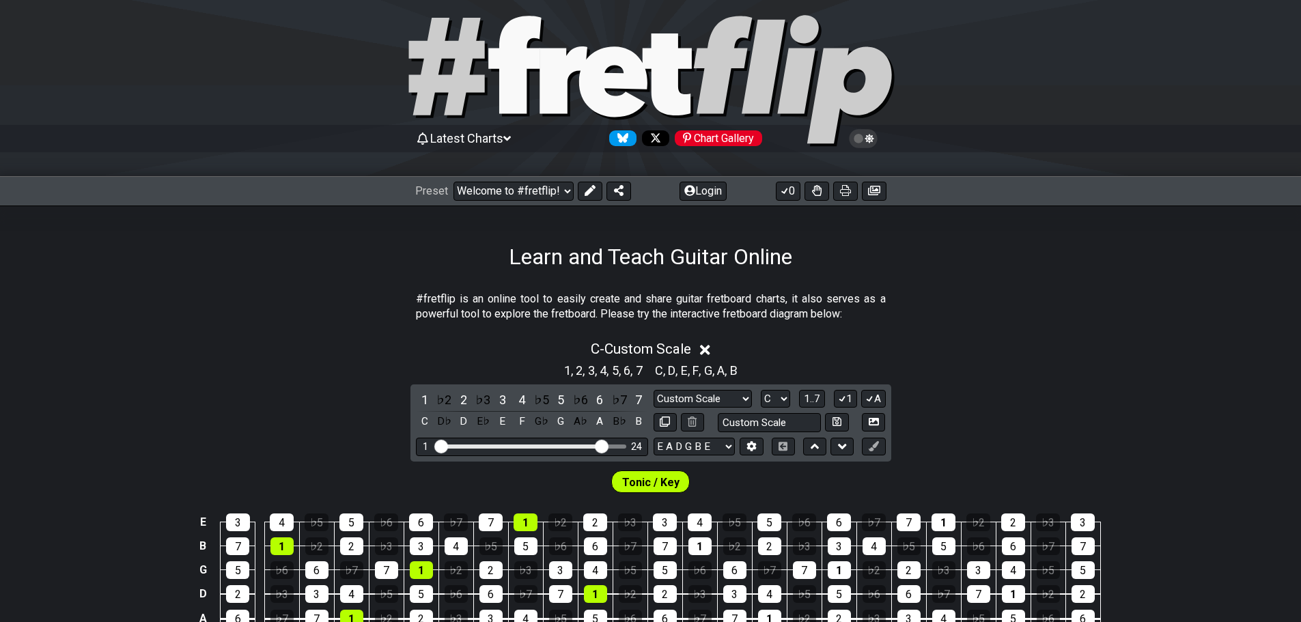
scroll to position [0, 0]
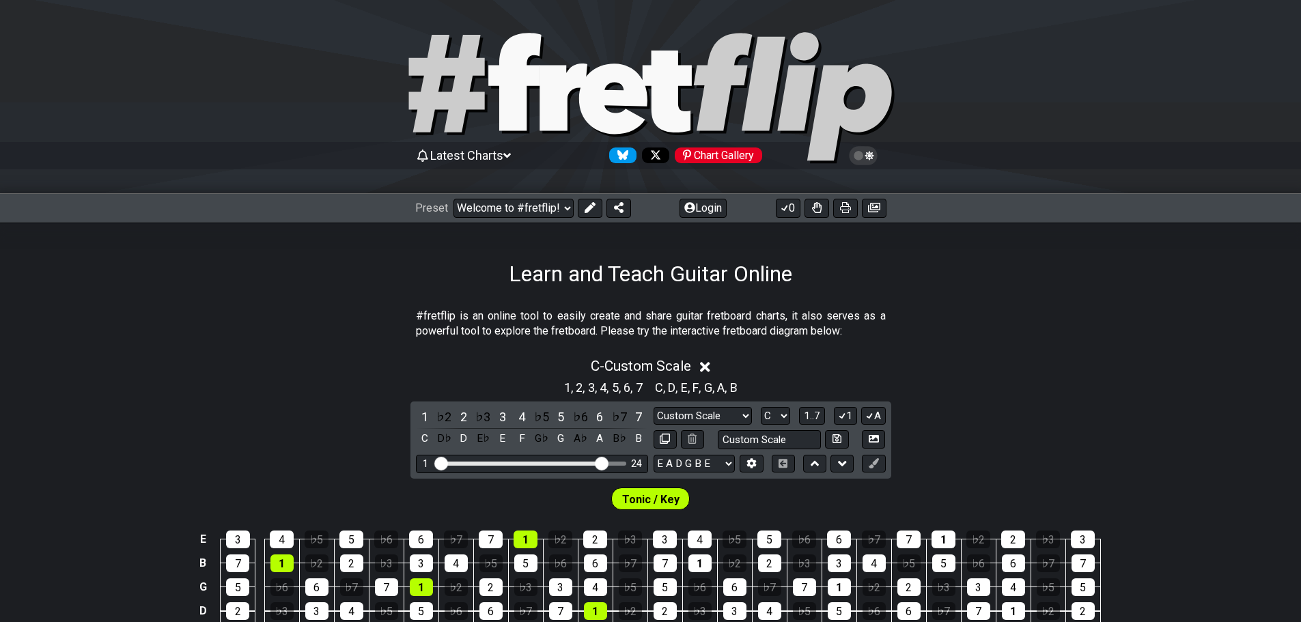
click at [866, 165] on icon at bounding box center [863, 155] width 29 height 19
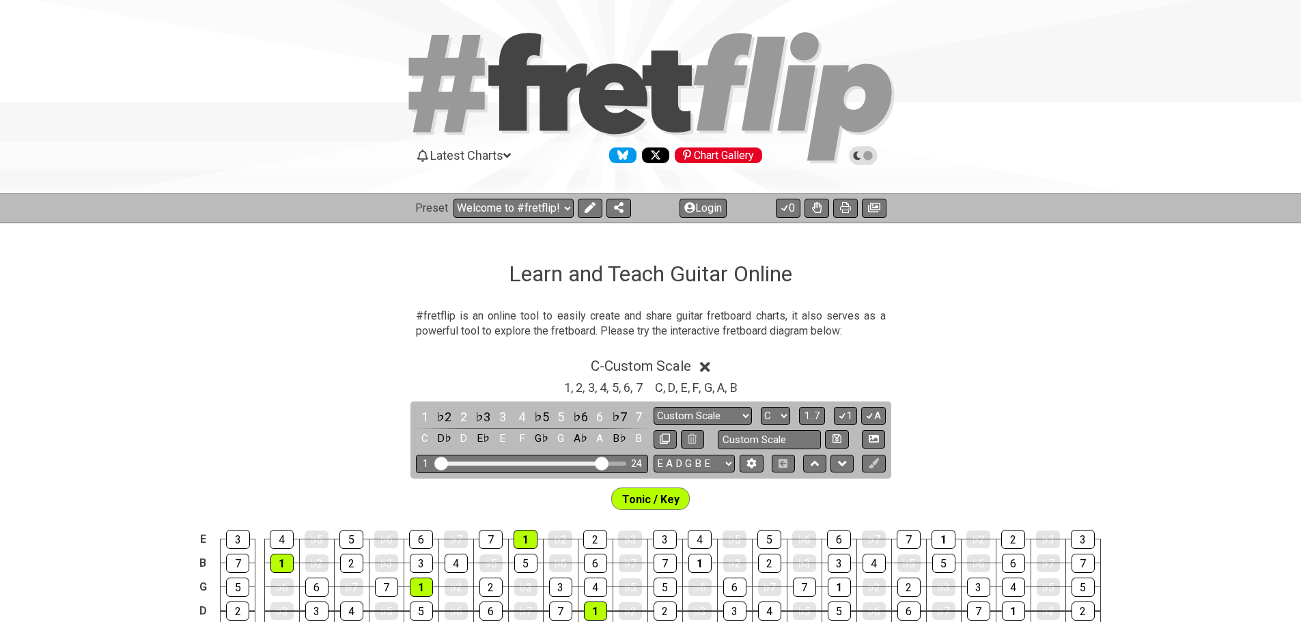
click at [866, 160] on icon at bounding box center [868, 156] width 10 height 10
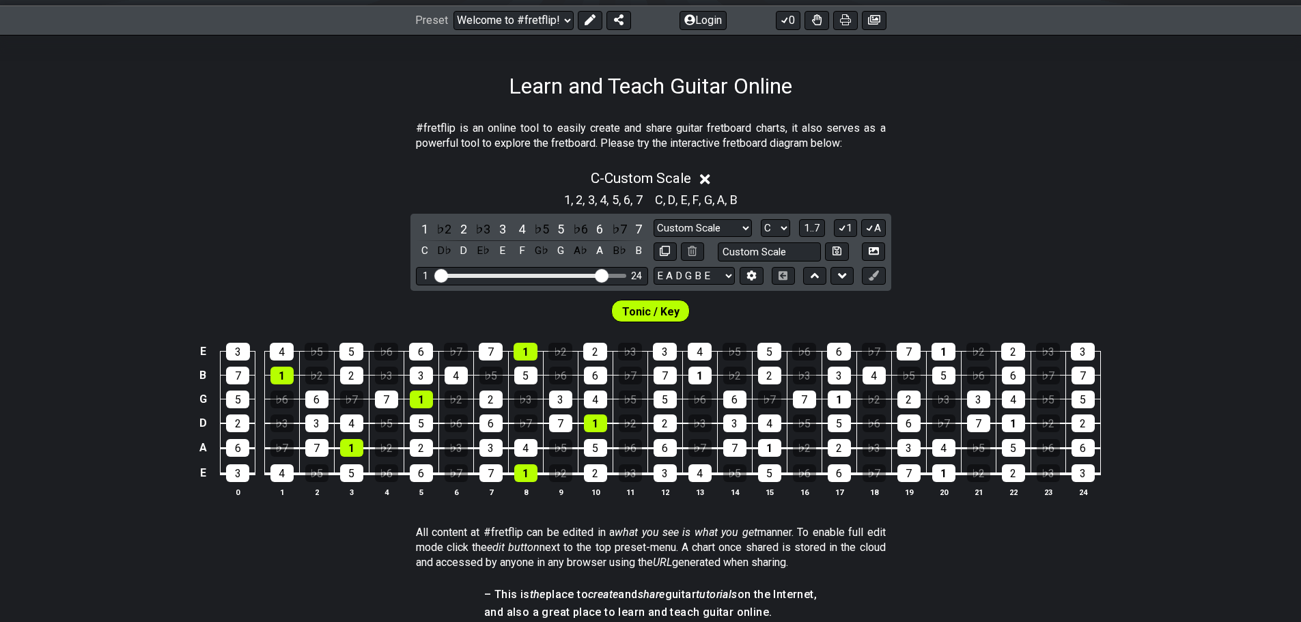
scroll to position [205, 0]
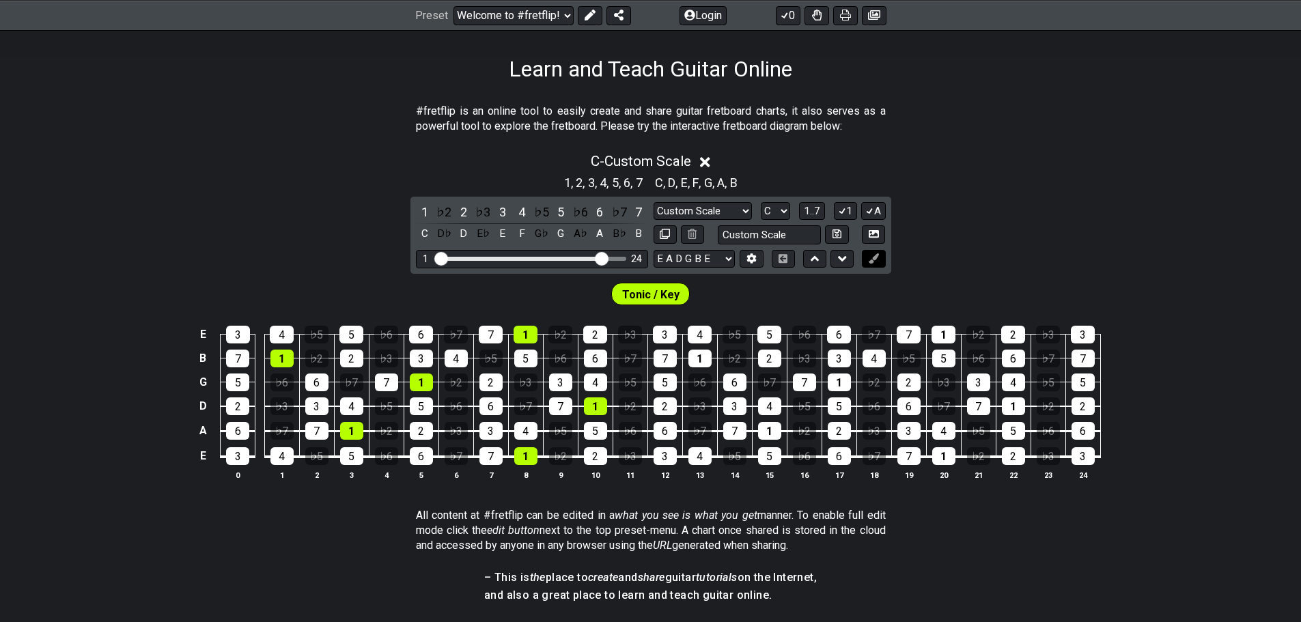
click at [879, 264] on icon at bounding box center [874, 258] width 10 height 10
click at [822, 244] on input "text" at bounding box center [770, 234] width 104 height 18
type input "Custom Scale"
click at [752, 221] on select "Minor Pentatonic Custom Scale Minor Pentatonic Major Pentatonic Minor Blues Maj…" at bounding box center [703, 211] width 98 height 18
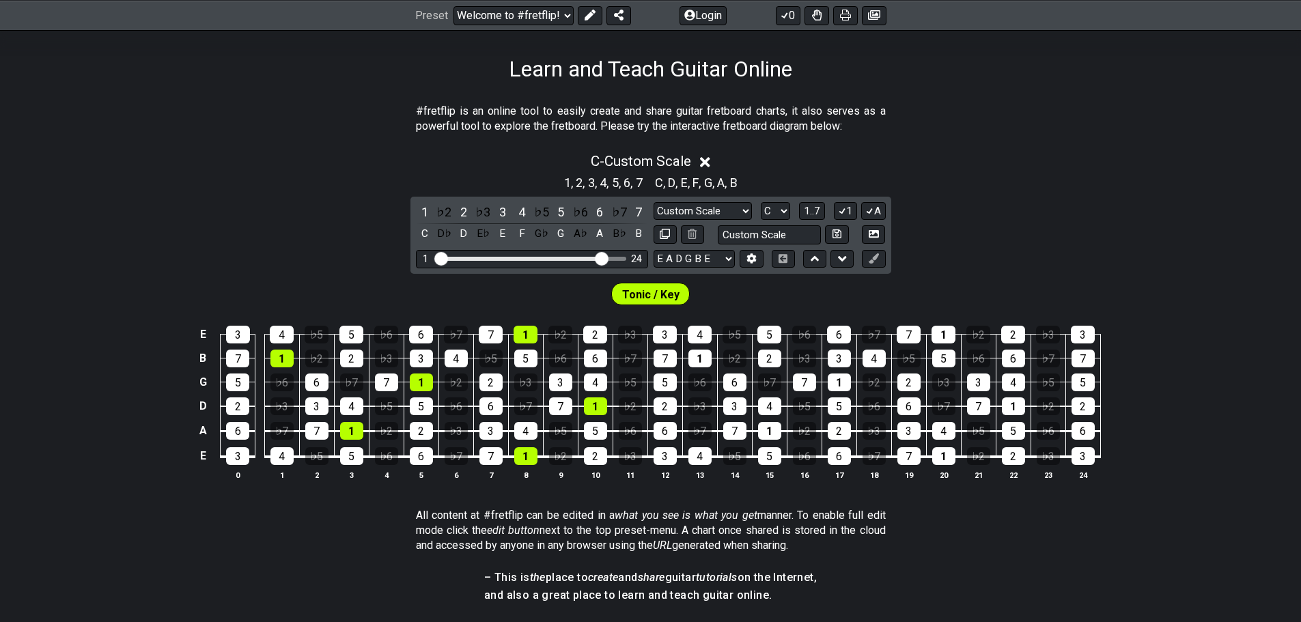
click at [1102, 193] on div "1 , 2 , 3 , 4 , 5 , 6 , 7 C , D , E , F , G , A , B" at bounding box center [650, 182] width 1301 height 22
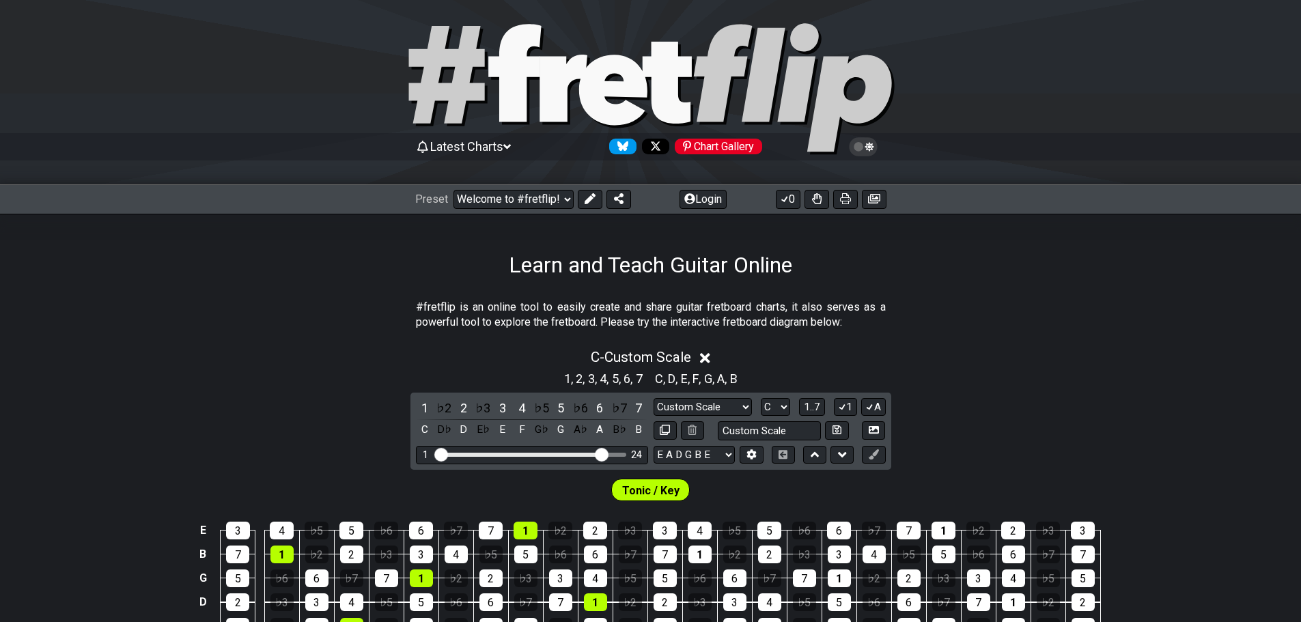
scroll to position [0, 0]
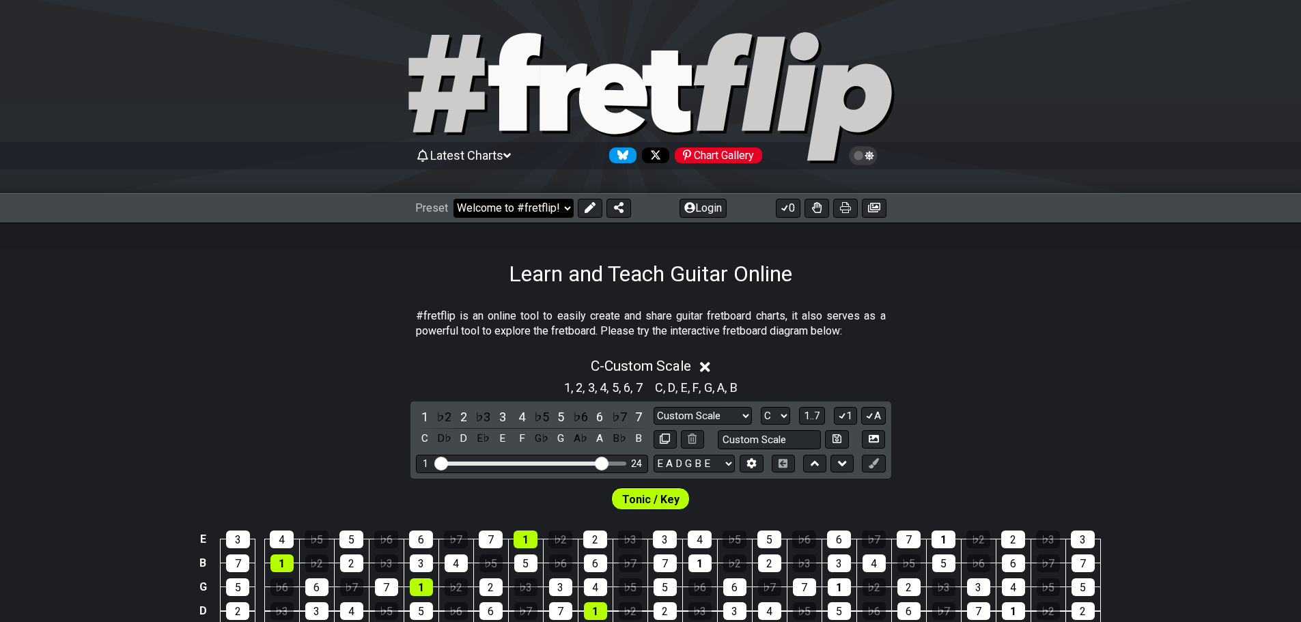
click at [501, 218] on select "Welcome to #fretflip! Initial Preset Custom Preset Minor Pentatonic Major Penta…" at bounding box center [513, 208] width 120 height 19
select select "/welcome"
click at [460, 214] on select "Welcome to #fretflip! Initial Preset Custom Preset Minor Pentatonic Major Penta…" at bounding box center [513, 208] width 120 height 19
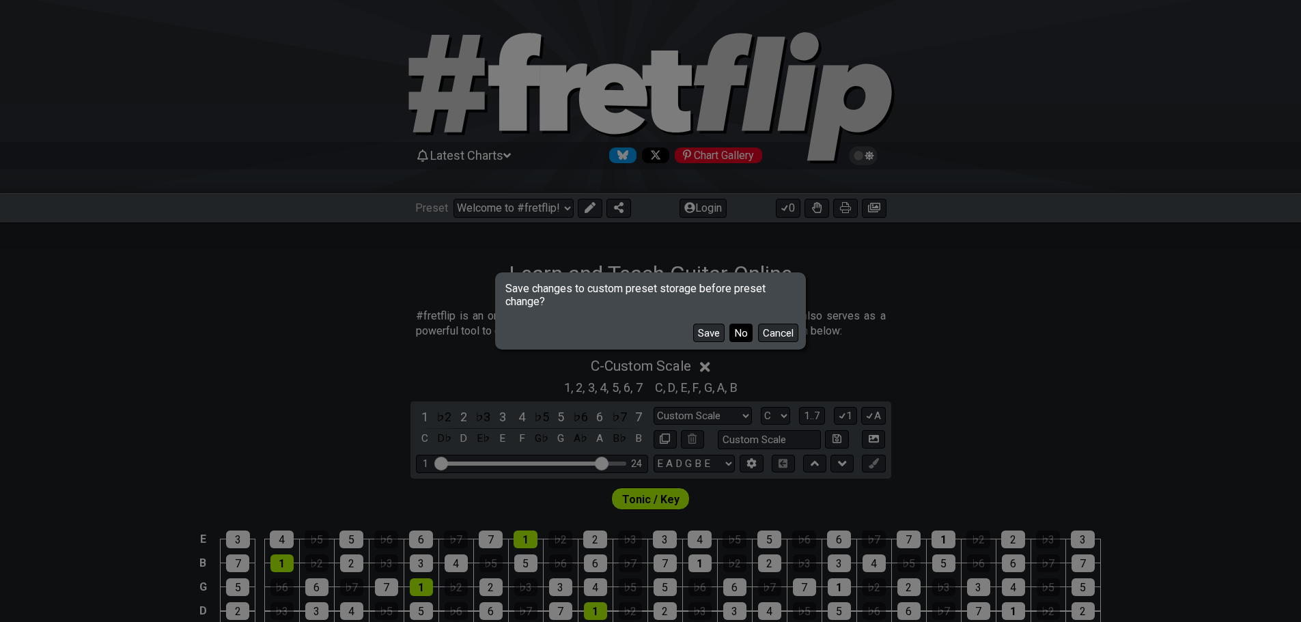
click at [753, 339] on button "No" at bounding box center [740, 333] width 23 height 18
select select "Minor Pentatonic"
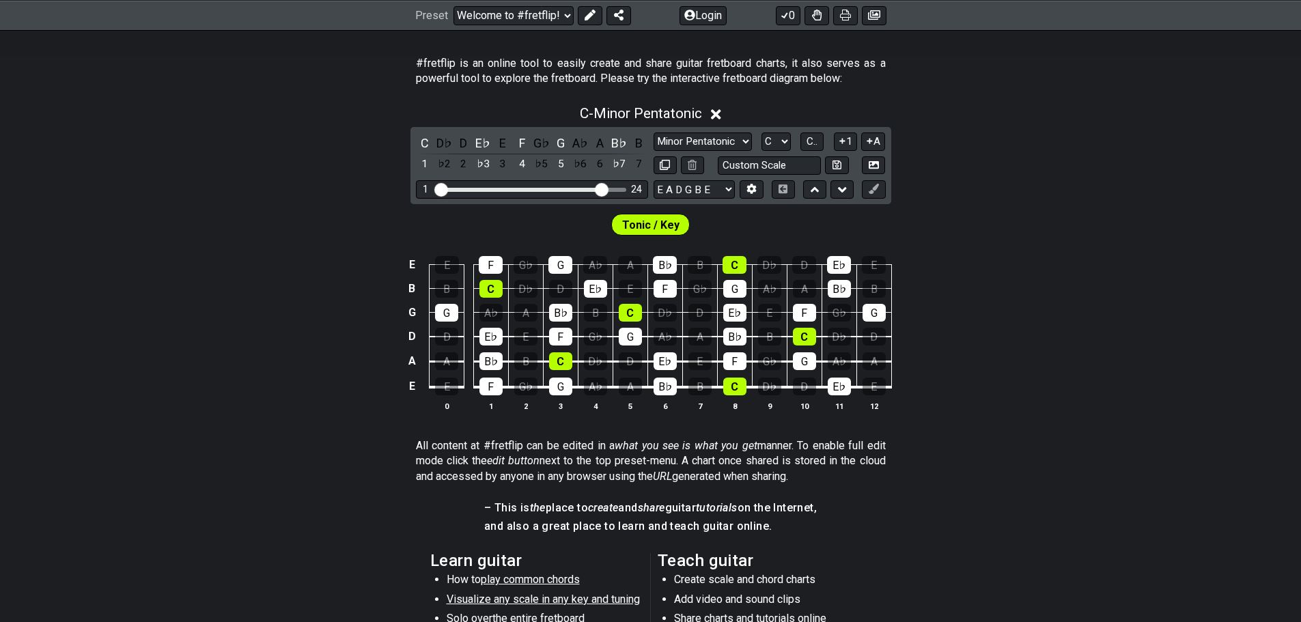
scroll to position [273, 0]
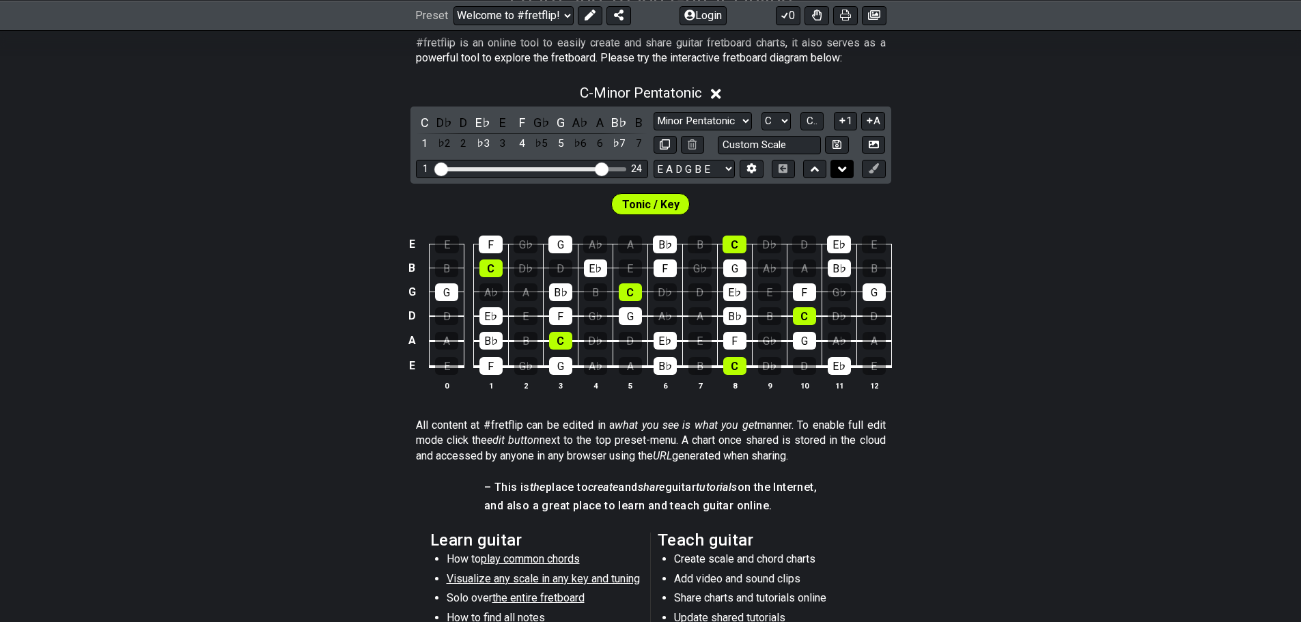
click at [847, 172] on icon at bounding box center [842, 169] width 9 height 5
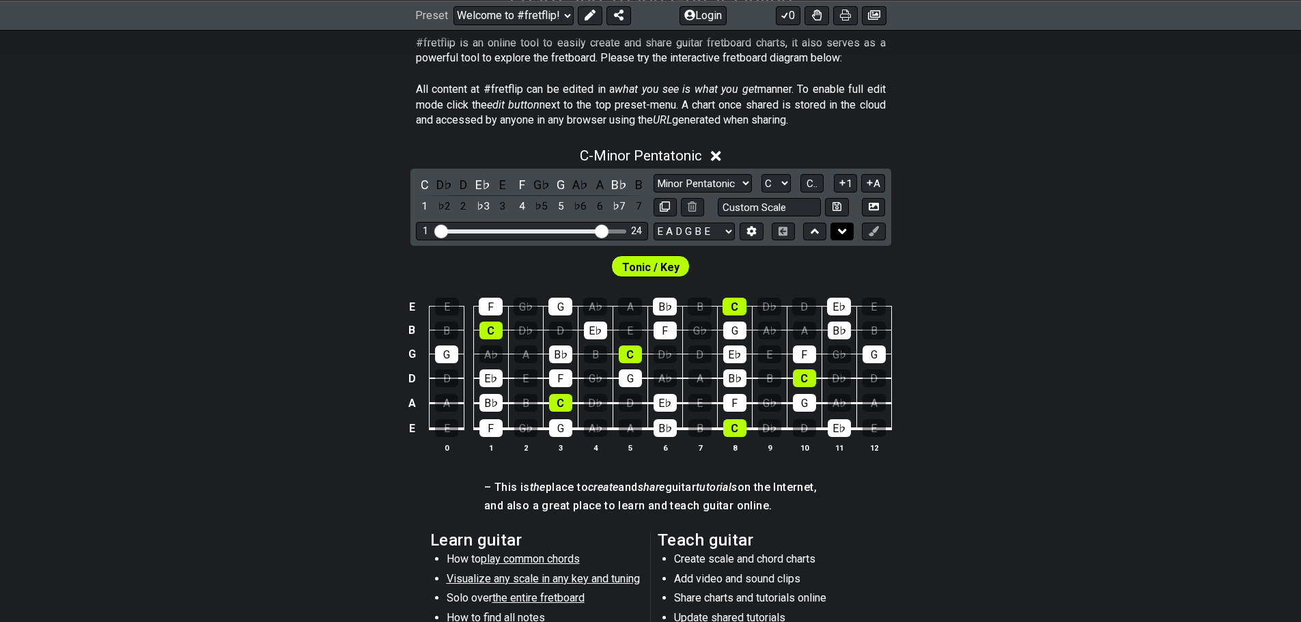
click at [847, 234] on icon at bounding box center [842, 231] width 9 height 5
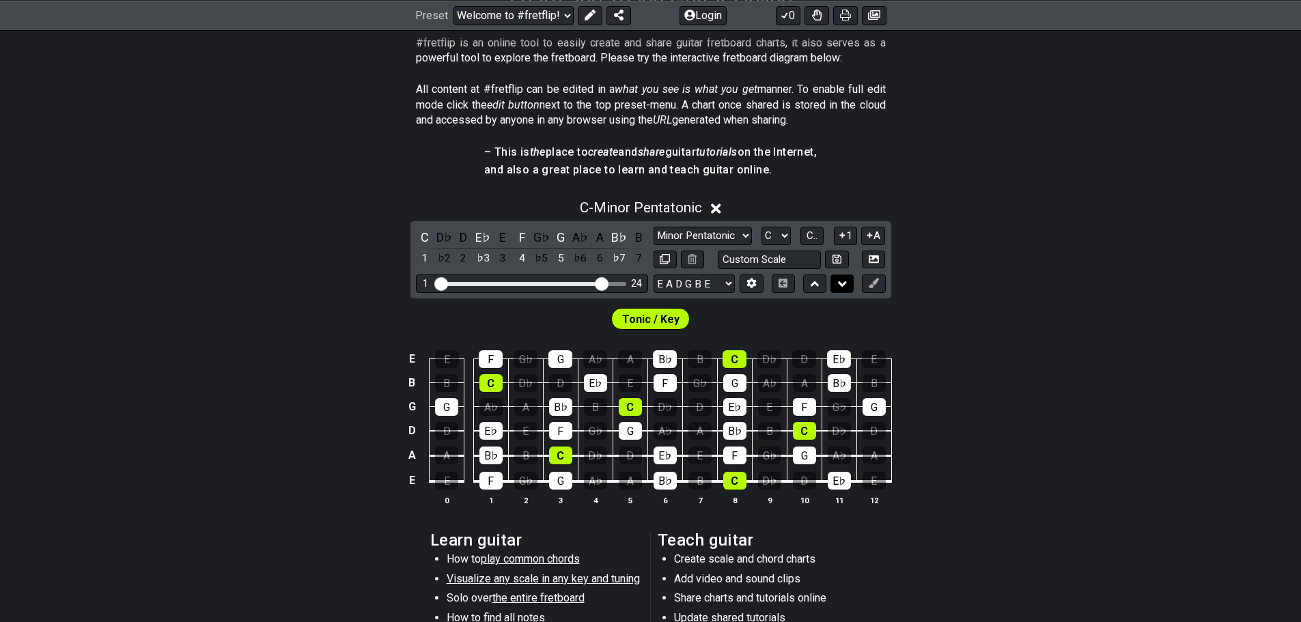
click at [847, 291] on icon at bounding box center [842, 284] width 9 height 14
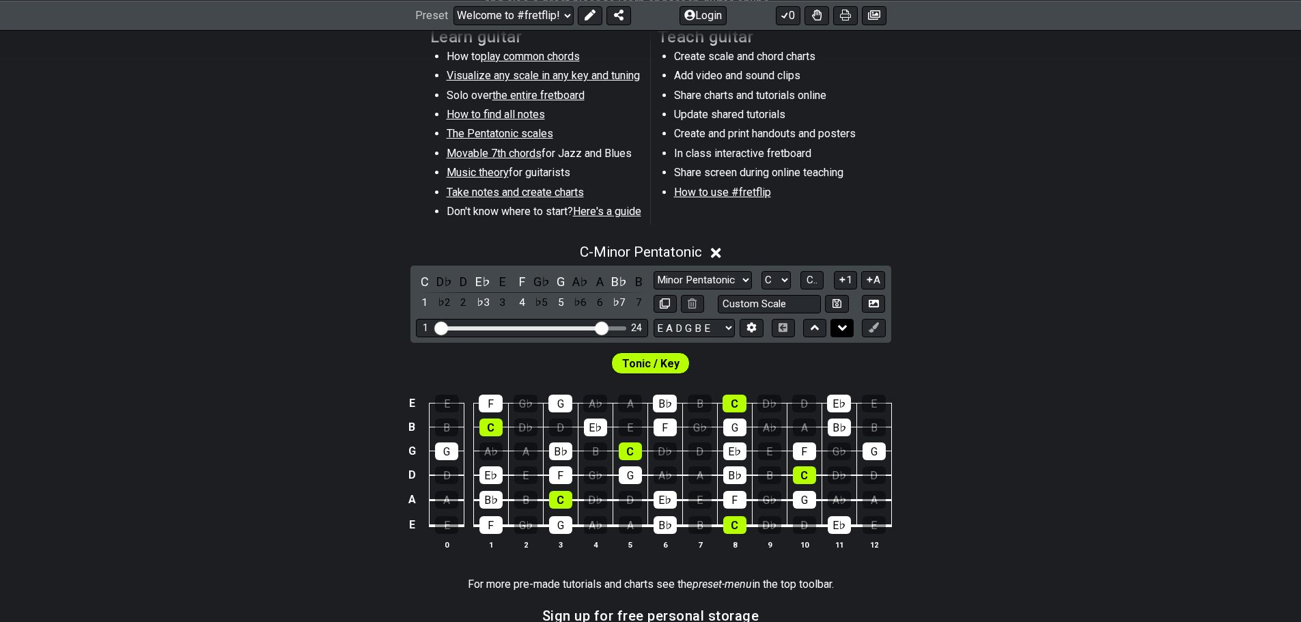
scroll to position [478, 0]
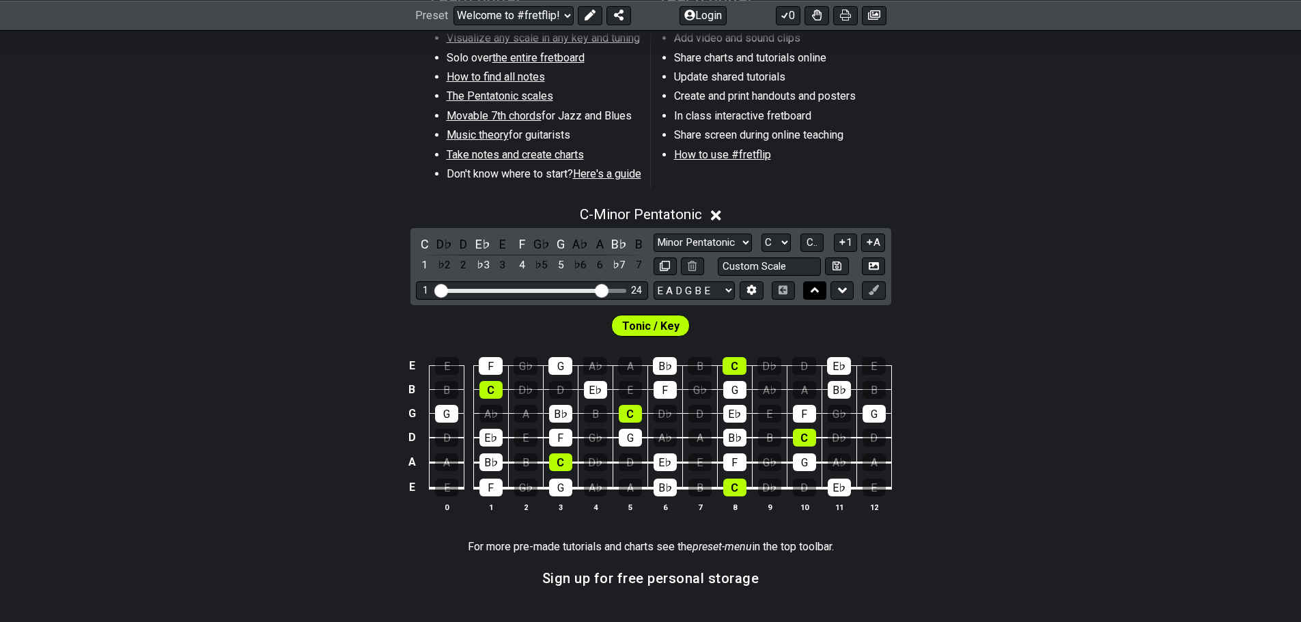
click at [819, 297] on icon at bounding box center [815, 290] width 9 height 14
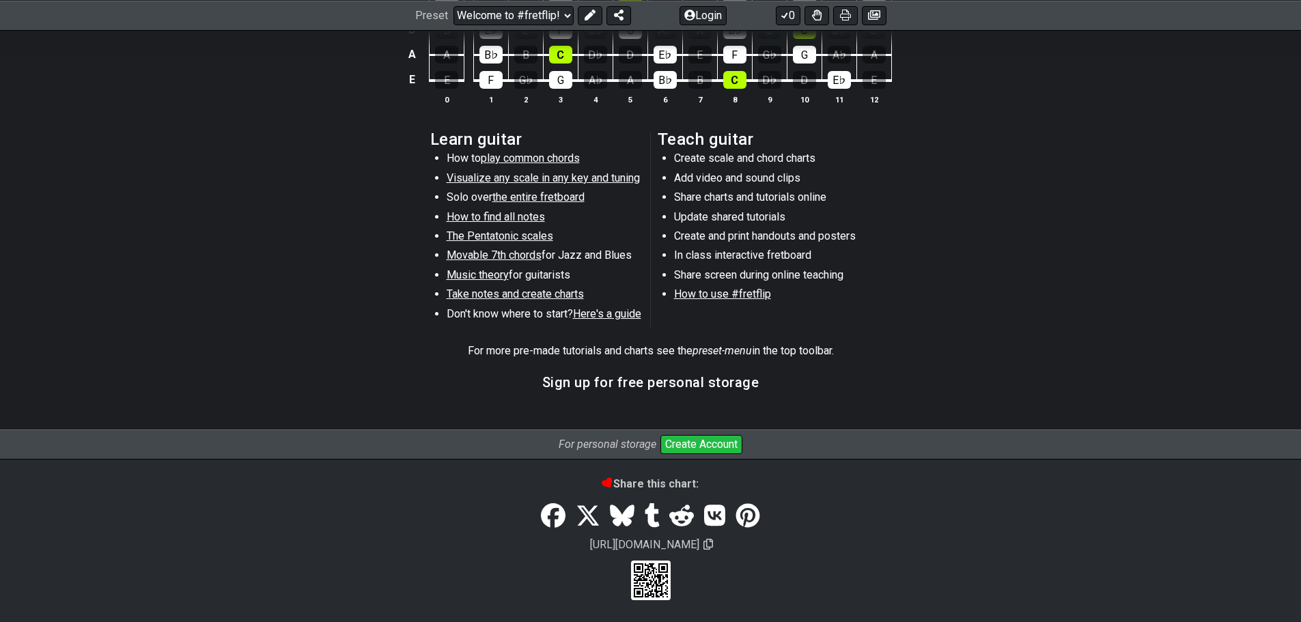
scroll to position [683, 0]
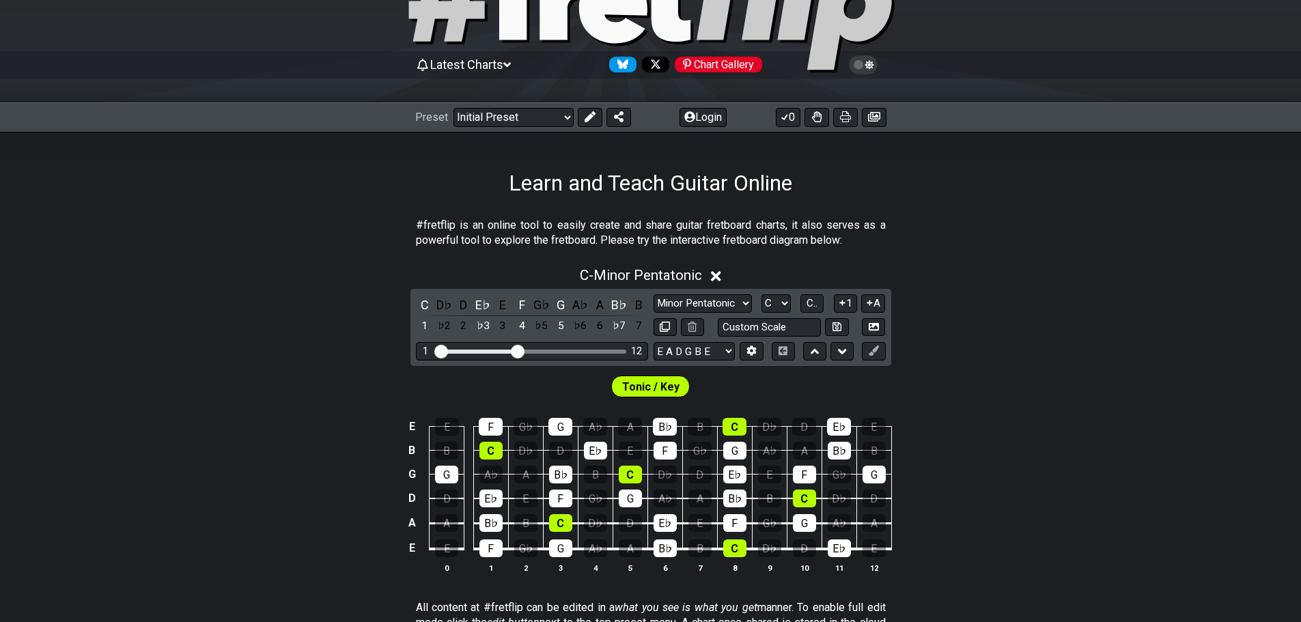
scroll to position [205, 0]
